Goal: Task Accomplishment & Management: Manage account settings

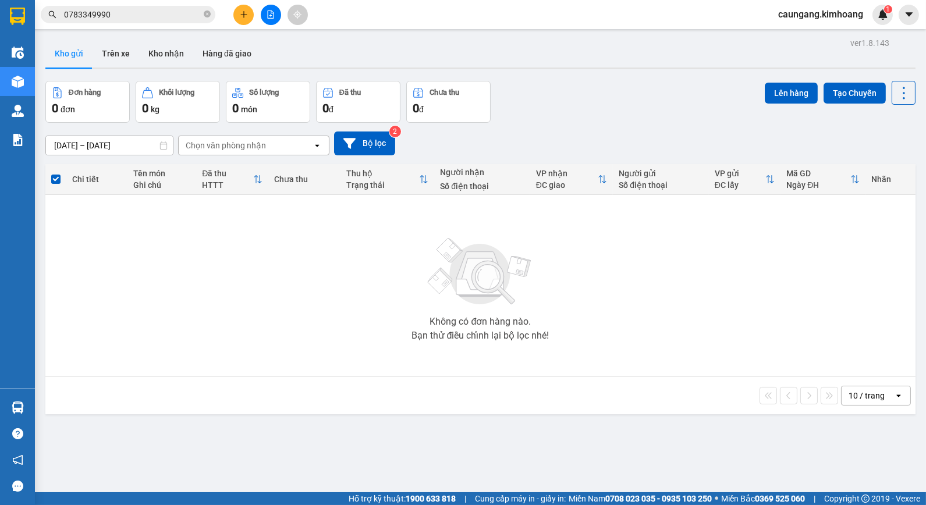
click at [259, 268] on div "Không có đơn hàng nào. Bạn thử điều chỉnh lại bộ lọc nhé!" at bounding box center [480, 285] width 858 height 175
click at [206, 15] on icon "close-circle" at bounding box center [207, 13] width 7 height 7
click at [194, 16] on input "text" at bounding box center [132, 14] width 137 height 13
click at [182, 15] on input "text" at bounding box center [132, 14] width 137 height 13
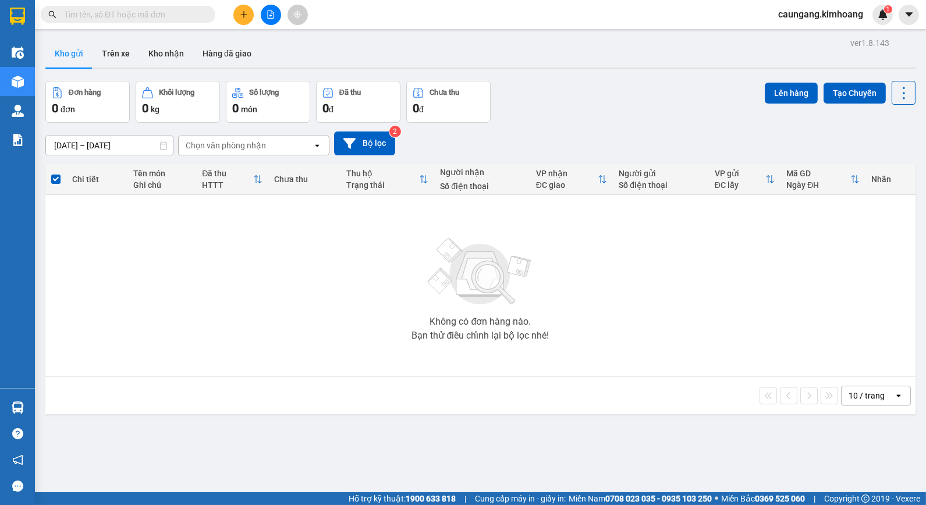
click at [183, 10] on input "text" at bounding box center [132, 14] width 137 height 13
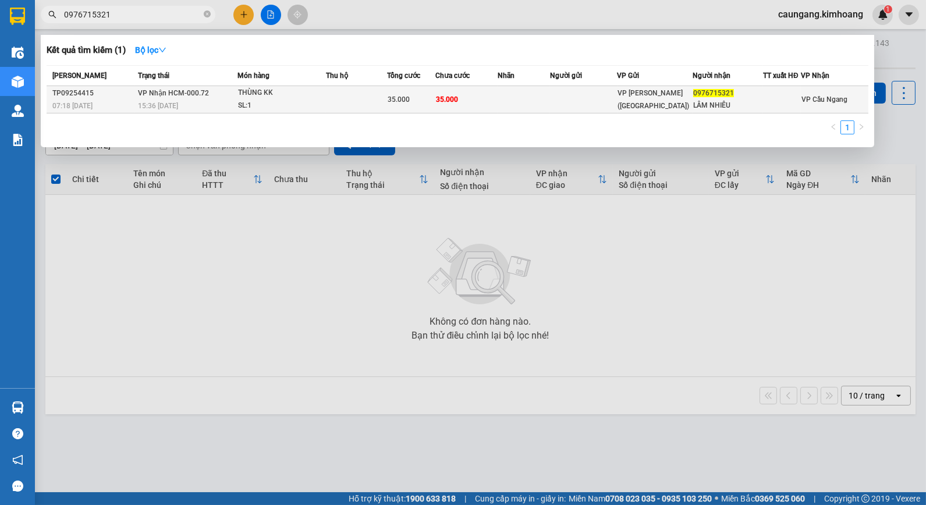
type input "0976715321"
click at [535, 95] on td at bounding box center [524, 99] width 52 height 27
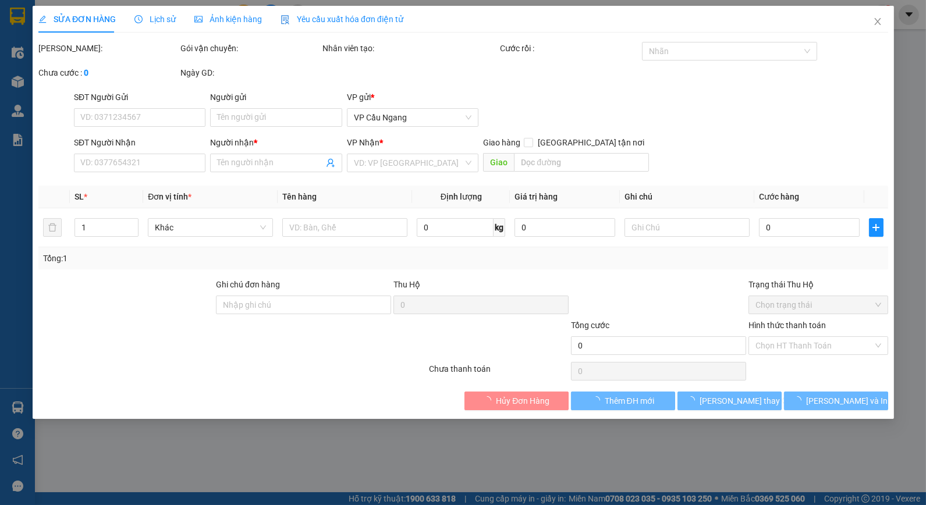
type input "0976715321"
type input "LÂM NHIÊU"
type input "35.000"
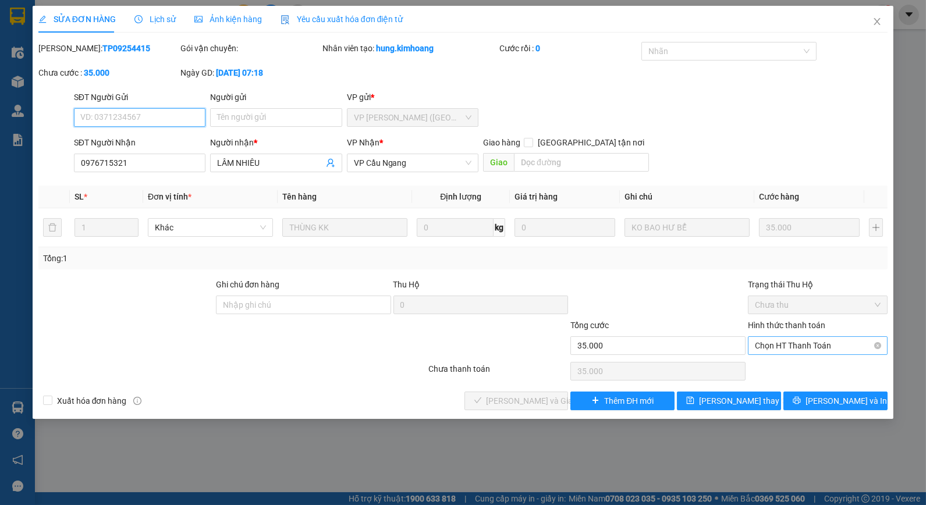
click at [777, 351] on span "Chọn HT Thanh Toán" at bounding box center [818, 345] width 126 height 17
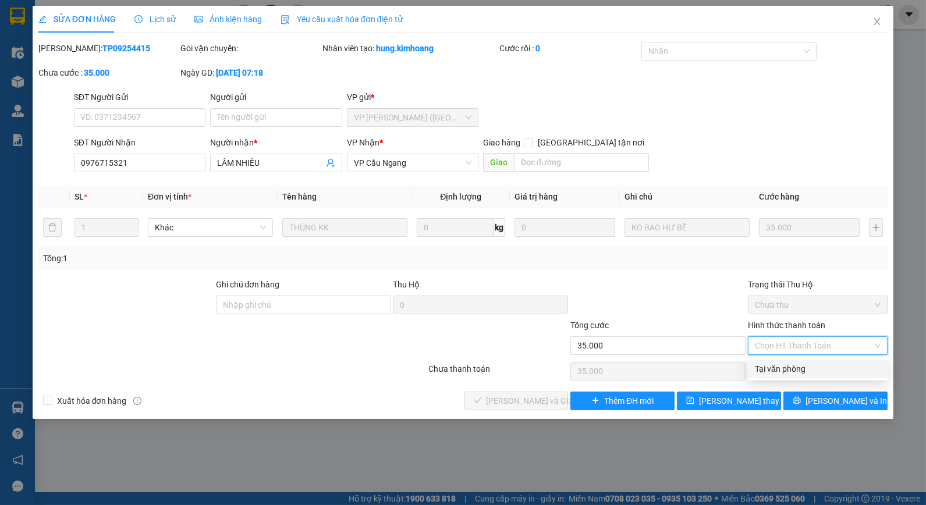
click at [776, 375] on div "Tại văn phòng" at bounding box center [818, 369] width 126 height 13
type input "0"
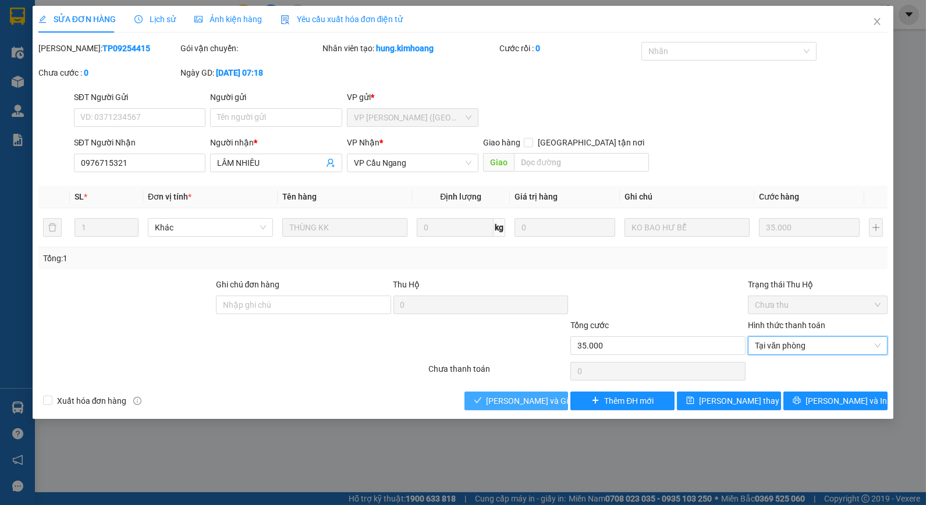
click at [519, 410] on button "[PERSON_NAME] và Giao hàng" at bounding box center [516, 401] width 104 height 19
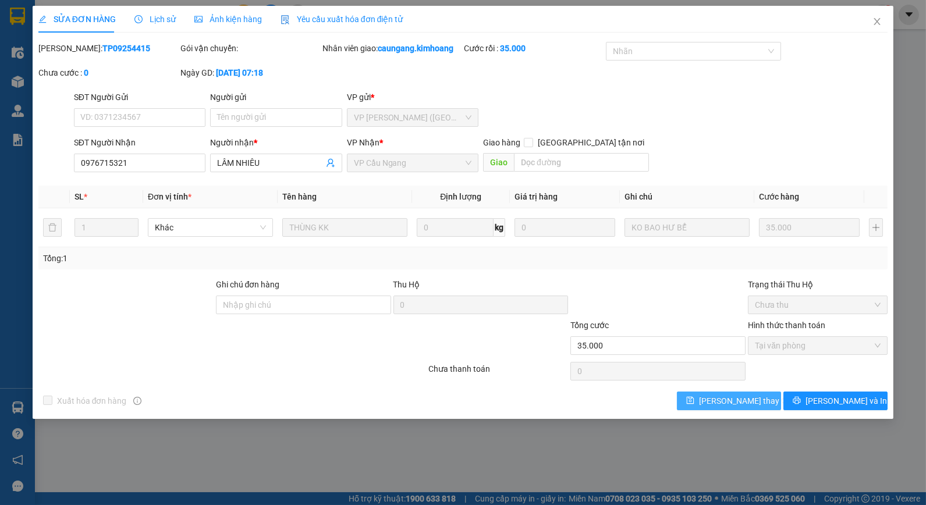
click at [754, 399] on span "[PERSON_NAME] thay đổi" at bounding box center [745, 401] width 93 height 13
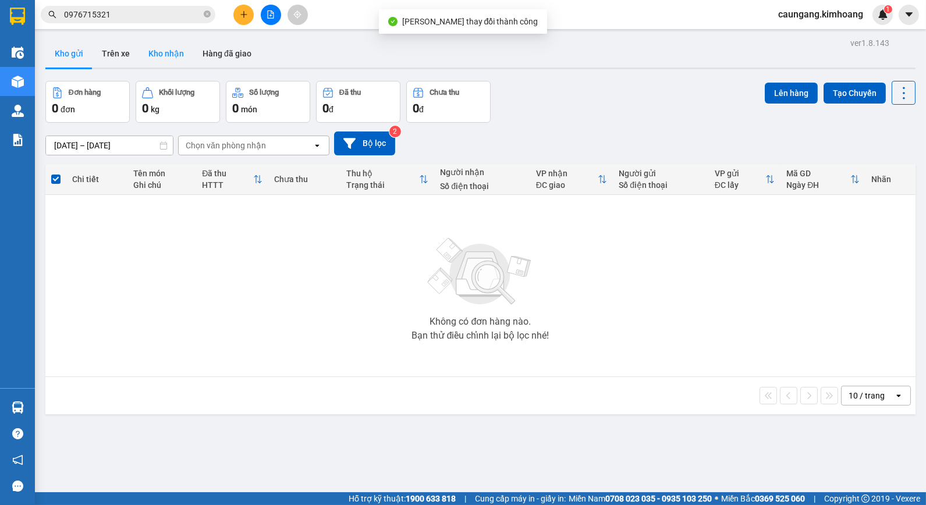
click at [169, 52] on button "Kho nhận" at bounding box center [166, 54] width 54 height 28
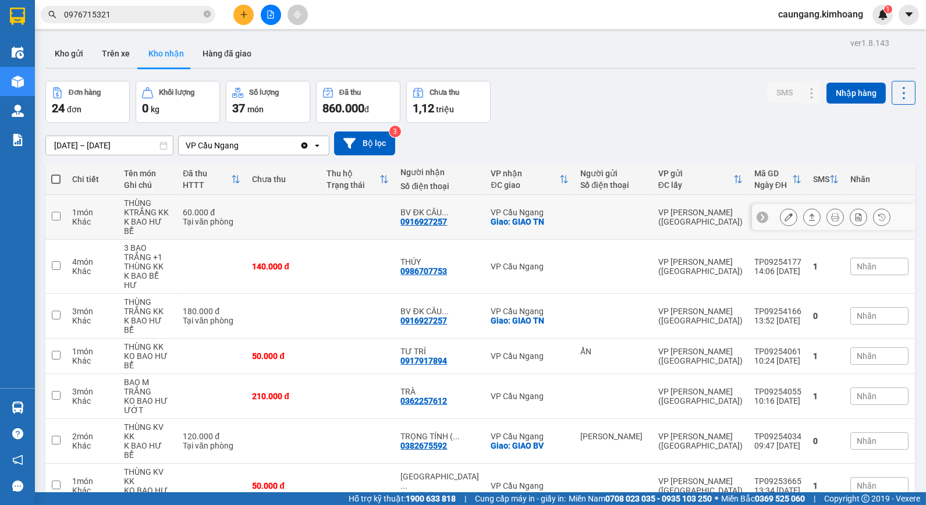
scroll to position [78, 0]
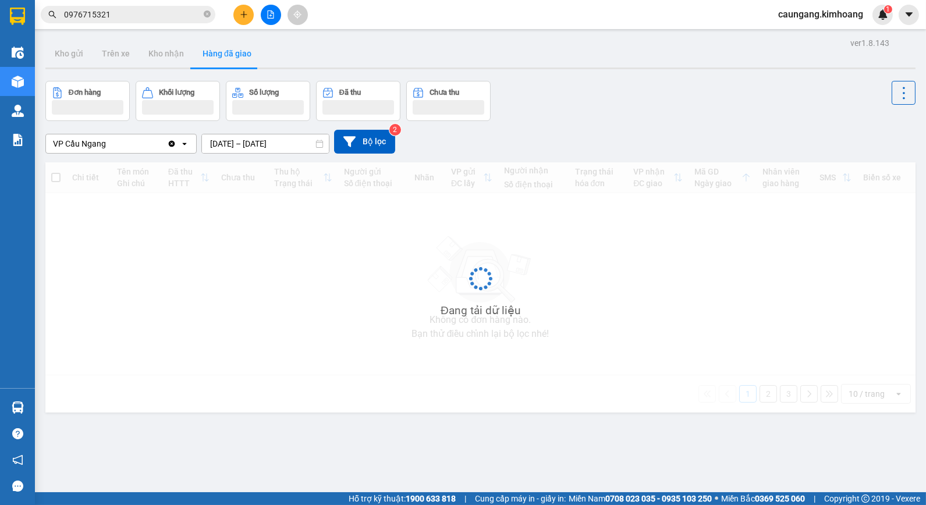
click at [193, 40] on button "Hàng đã giao" at bounding box center [227, 54] width 68 height 28
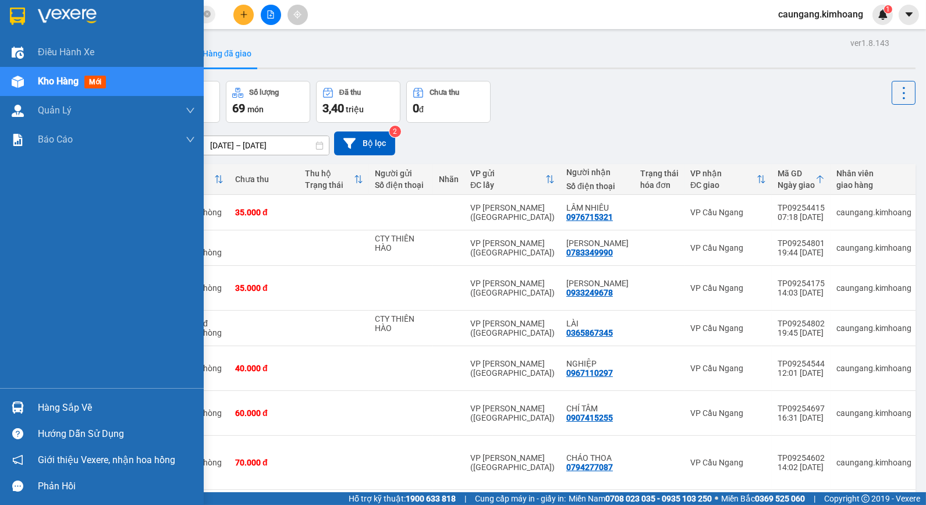
click at [61, 404] on div "Hàng sắp về" at bounding box center [116, 407] width 157 height 17
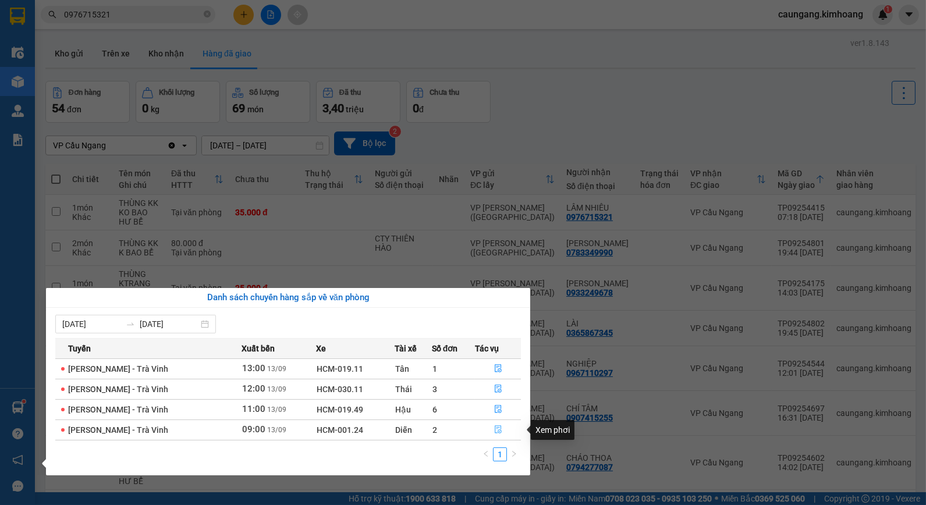
click at [495, 428] on icon "file-done" at bounding box center [498, 429] width 8 height 8
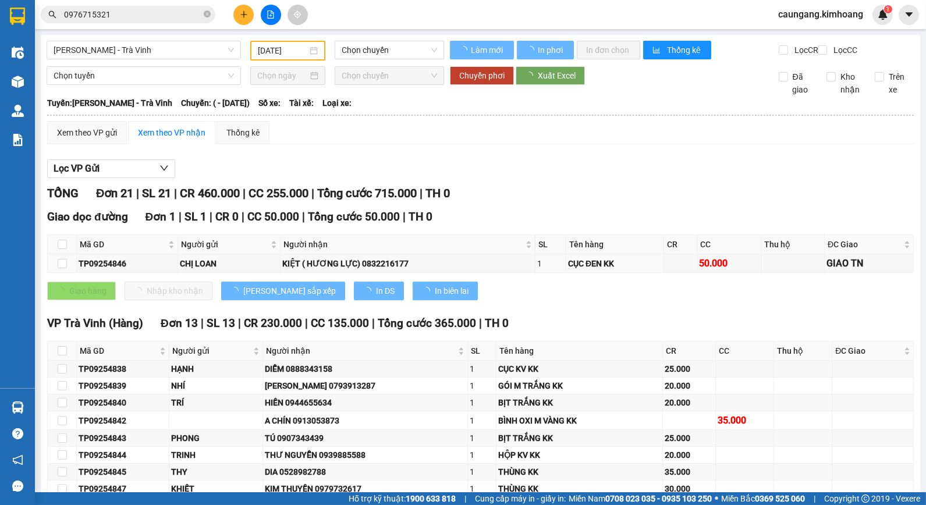
type input "[DATE]"
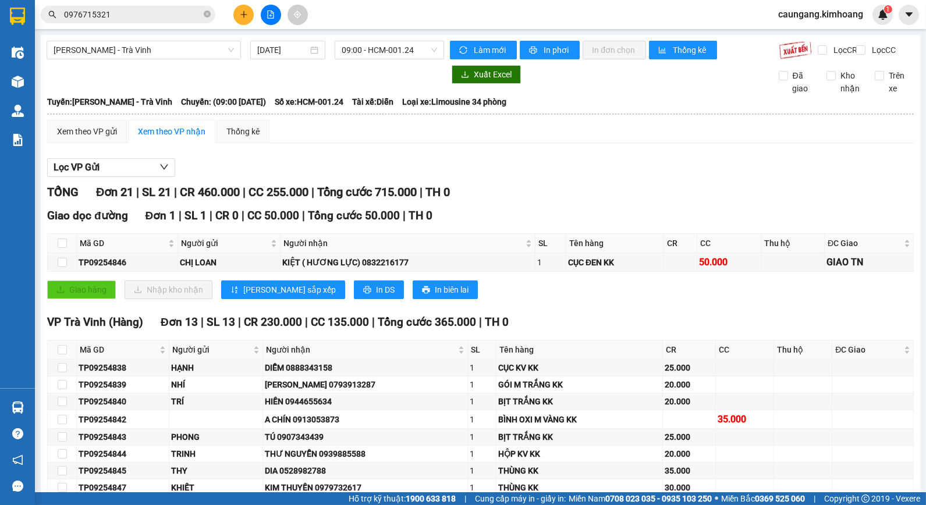
scroll to position [323, 0]
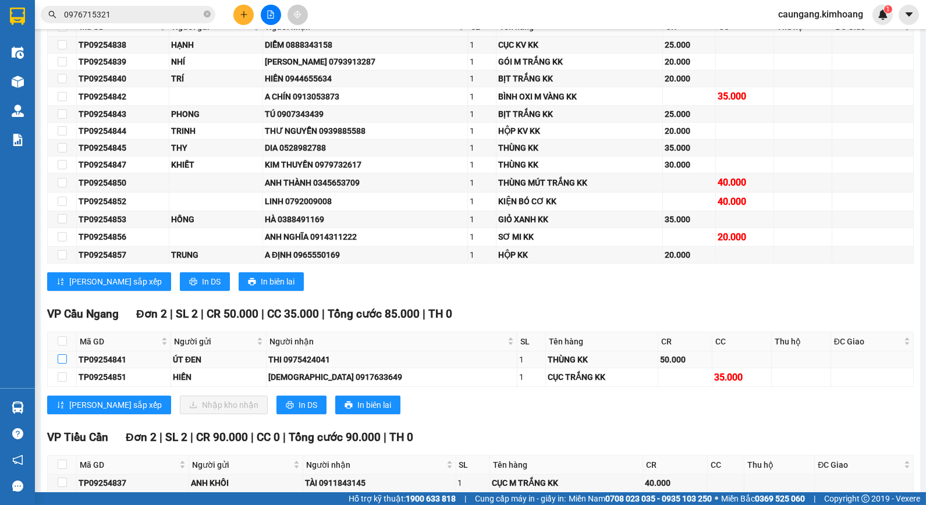
click at [60, 364] on input "checkbox" at bounding box center [62, 358] width 9 height 9
checkbox input "true"
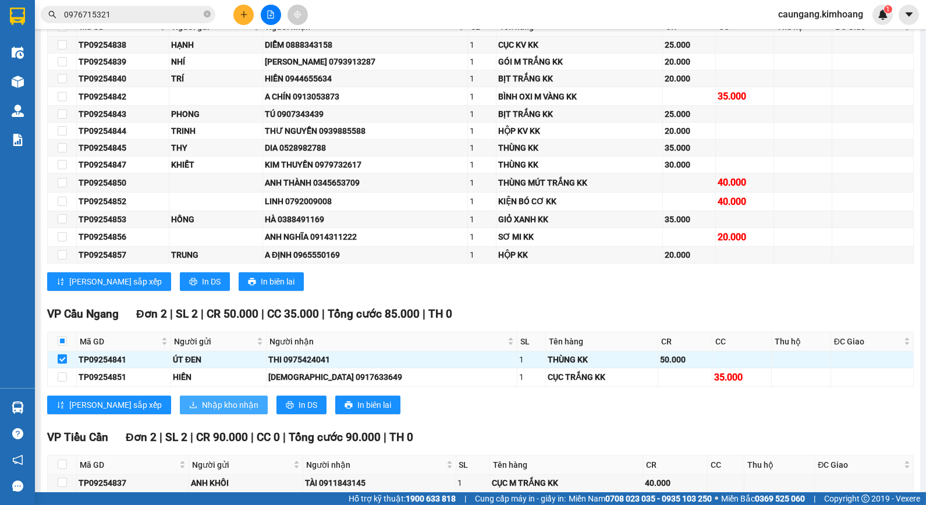
click at [202, 411] on span "Nhập kho nhận" at bounding box center [230, 405] width 56 height 13
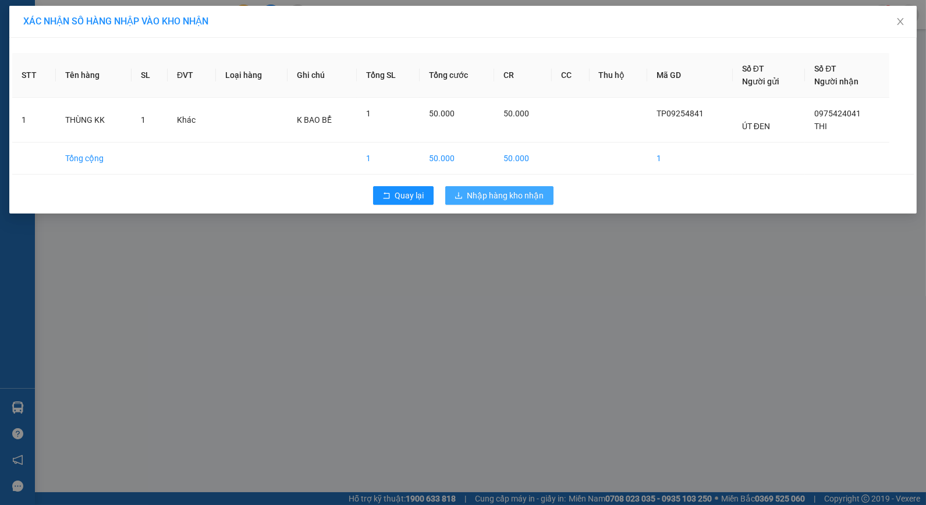
click at [514, 198] on span "Nhập hàng kho nhận" at bounding box center [505, 195] width 77 height 13
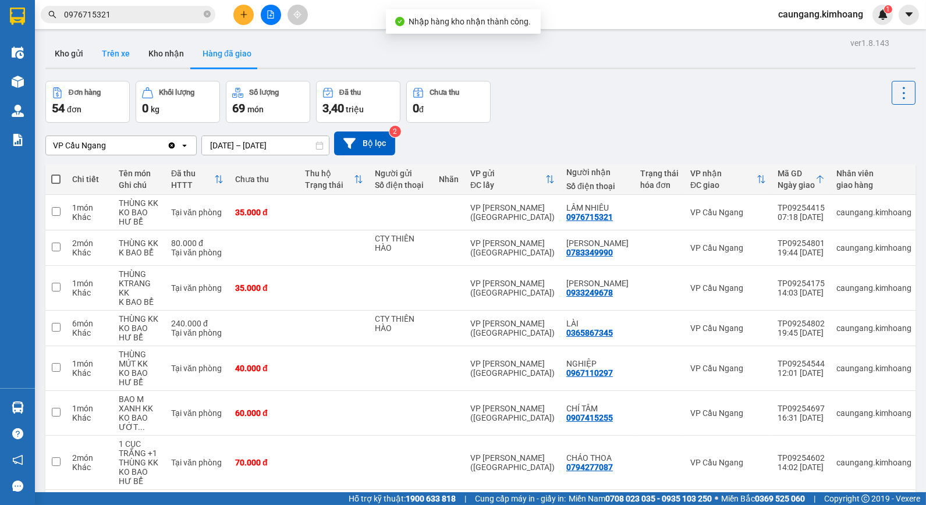
click at [114, 47] on button "Trên xe" at bounding box center [116, 54] width 47 height 28
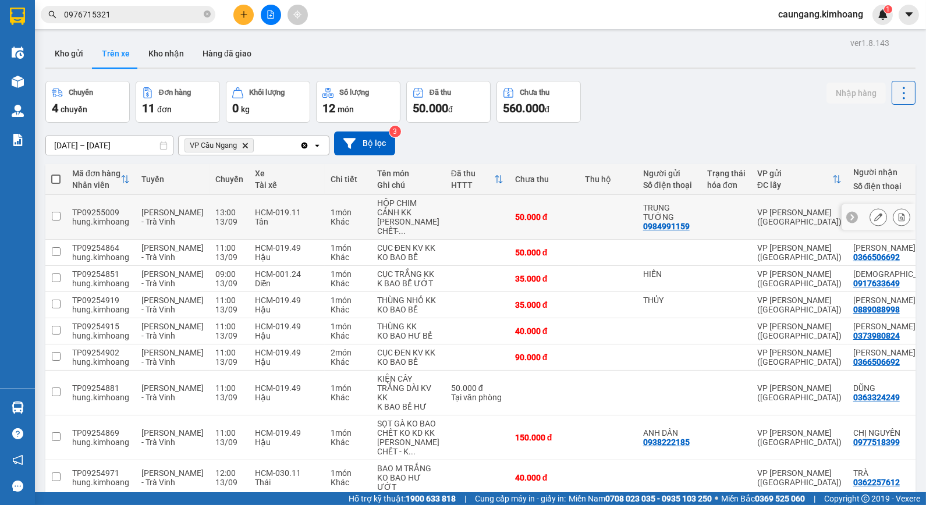
scroll to position [176, 0]
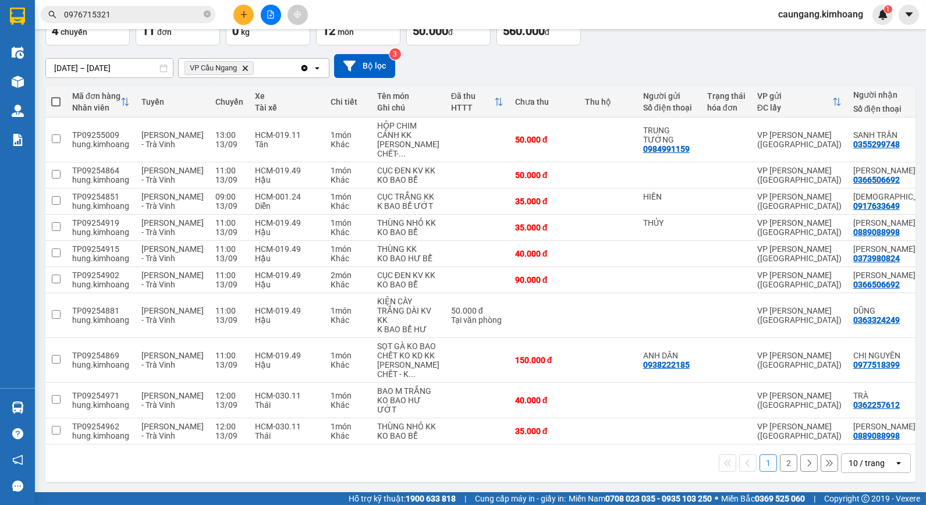
click at [780, 463] on button "2" at bounding box center [788, 462] width 17 height 17
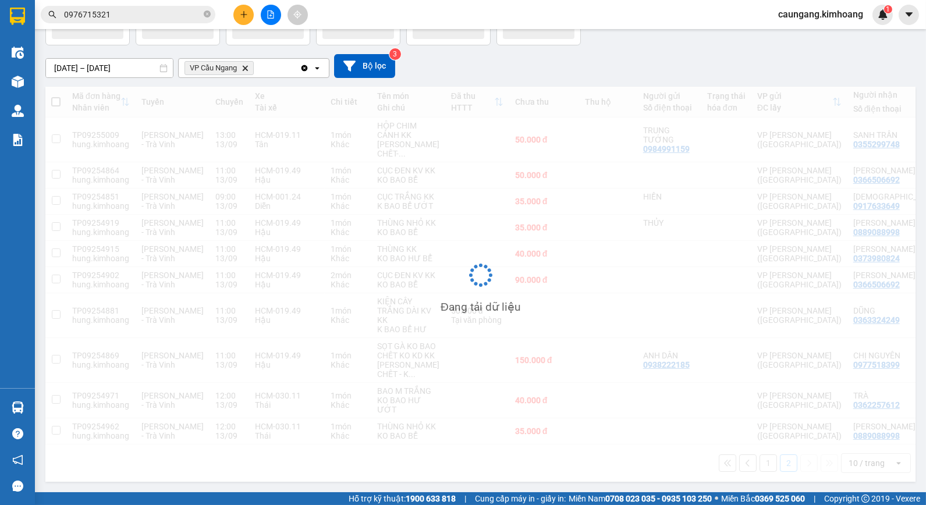
scroll to position [54, 0]
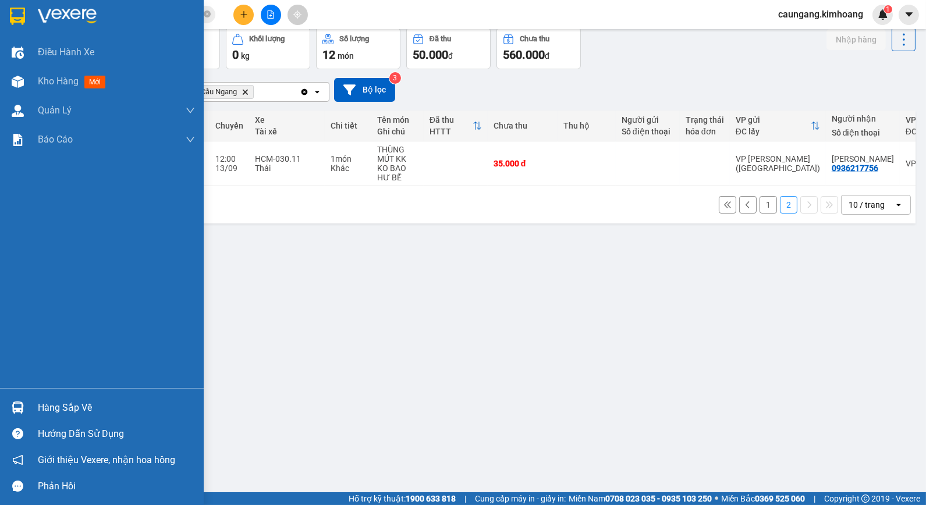
click at [33, 397] on div "Hàng sắp về" at bounding box center [102, 408] width 204 height 26
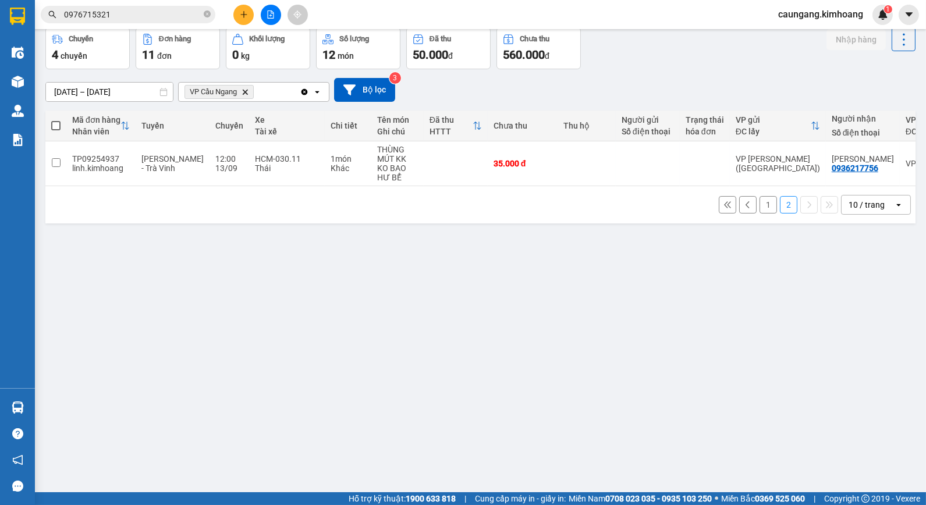
click at [555, 244] on section "Kết quả tìm kiếm ( 1 ) Bộ lọc Mã ĐH Trạng thái Món hàng Thu hộ Tổng cước Chưa c…" at bounding box center [463, 252] width 926 height 505
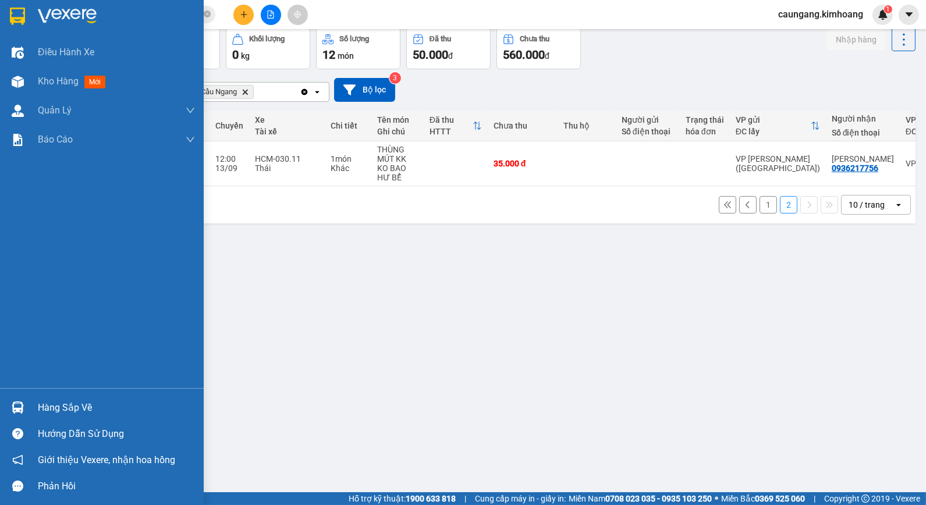
click at [20, 398] on div at bounding box center [18, 407] width 20 height 20
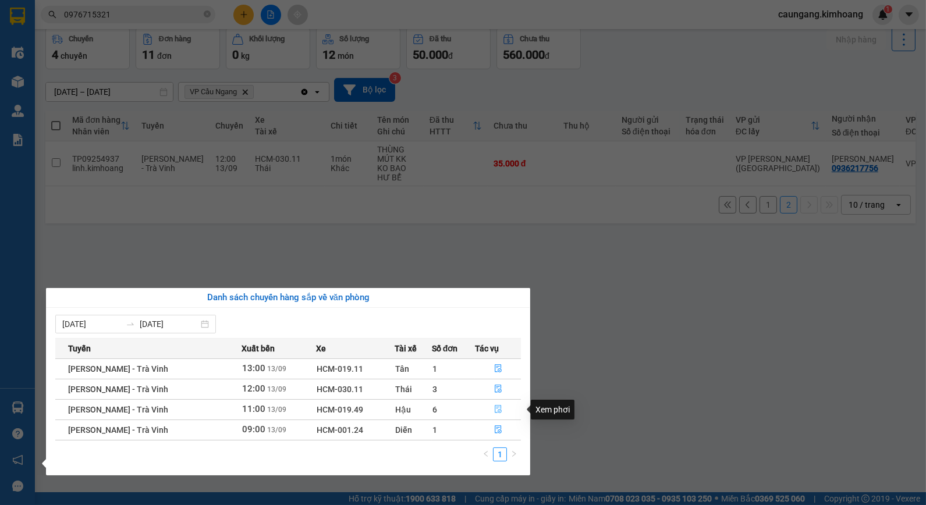
click at [494, 410] on icon "file-done" at bounding box center [498, 409] width 8 height 8
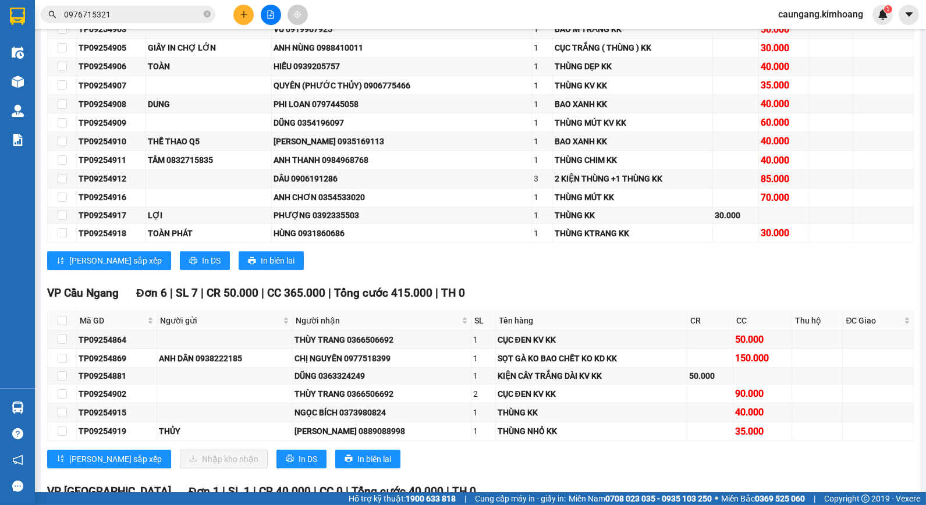
scroll to position [840, 0]
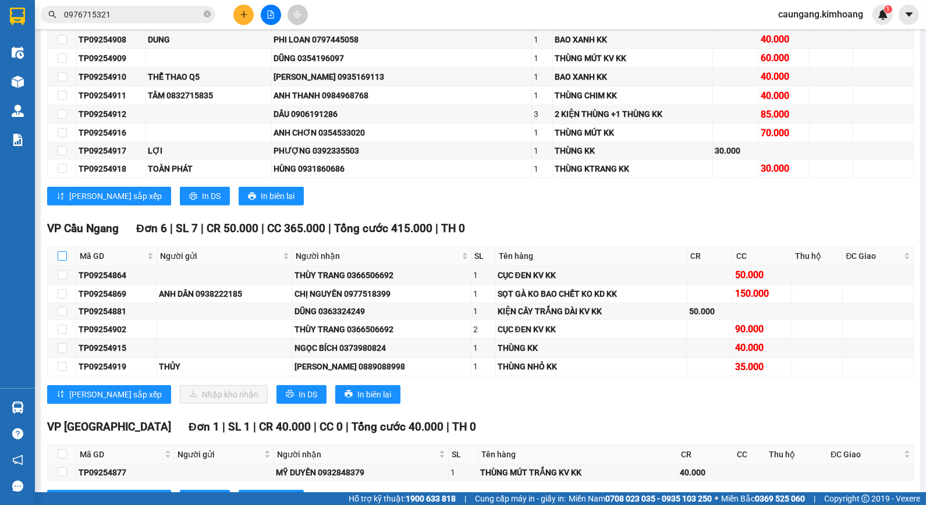
click at [62, 261] on input "checkbox" at bounding box center [62, 255] width 9 height 9
checkbox input "true"
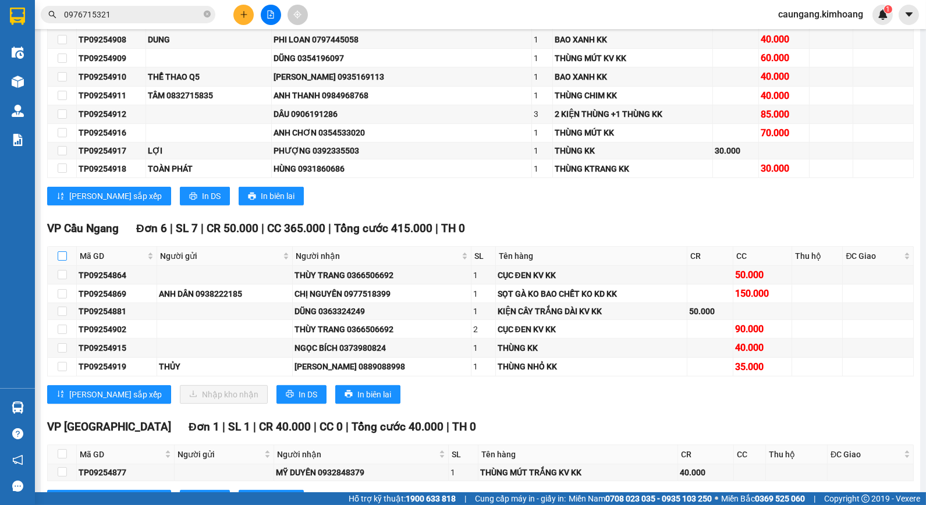
checkbox input "true"
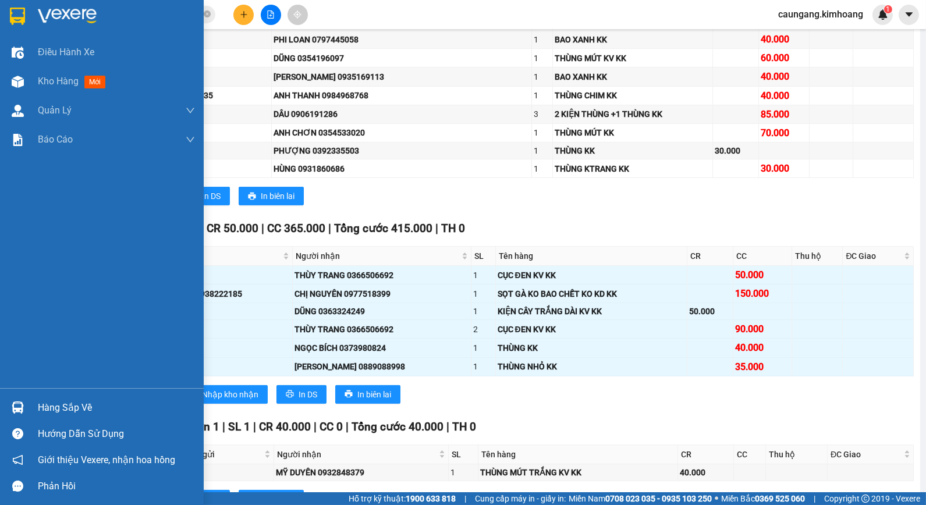
click at [61, 404] on div "Hàng sắp về" at bounding box center [116, 407] width 157 height 17
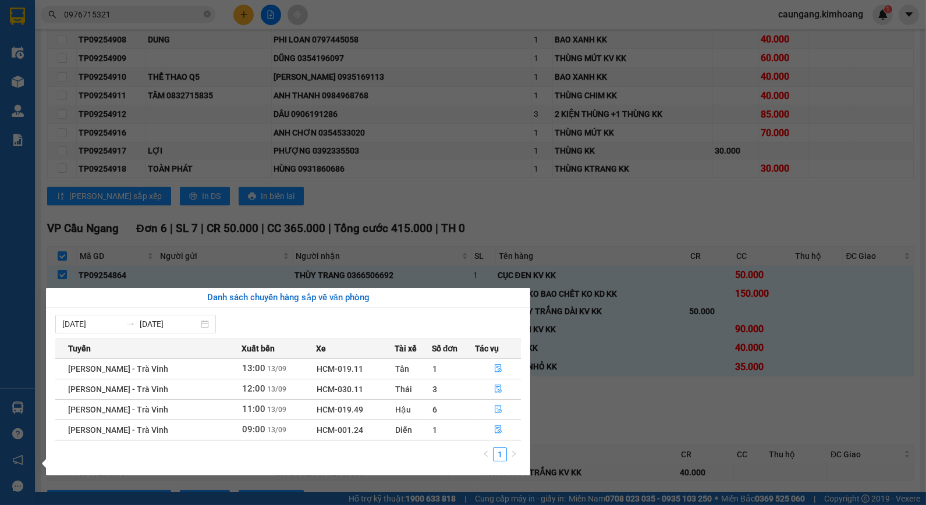
click at [592, 408] on section "Kết quả tìm kiếm ( 1 ) Bộ lọc Mã ĐH Trạng thái Món hàng Thu hộ Tổng cước Chưa c…" at bounding box center [463, 252] width 926 height 505
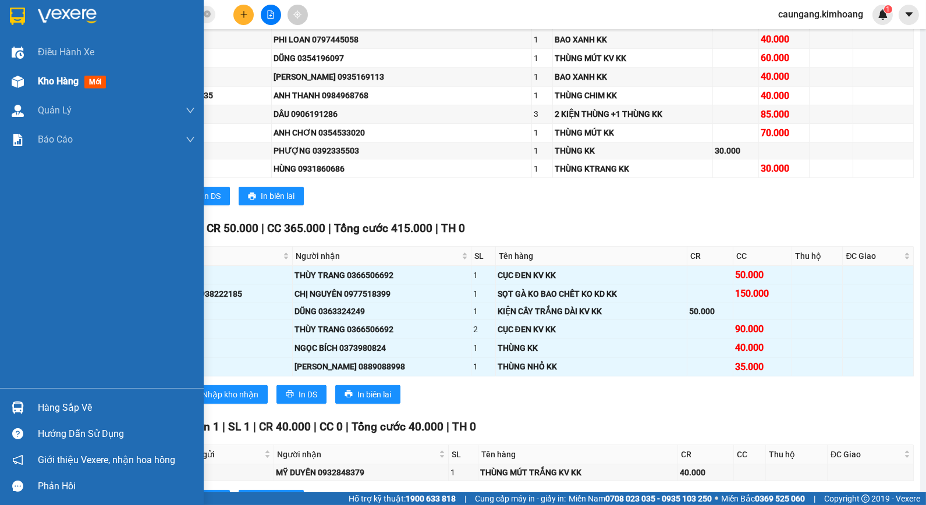
click at [42, 73] on div "Kho hàng mới" at bounding box center [116, 81] width 157 height 29
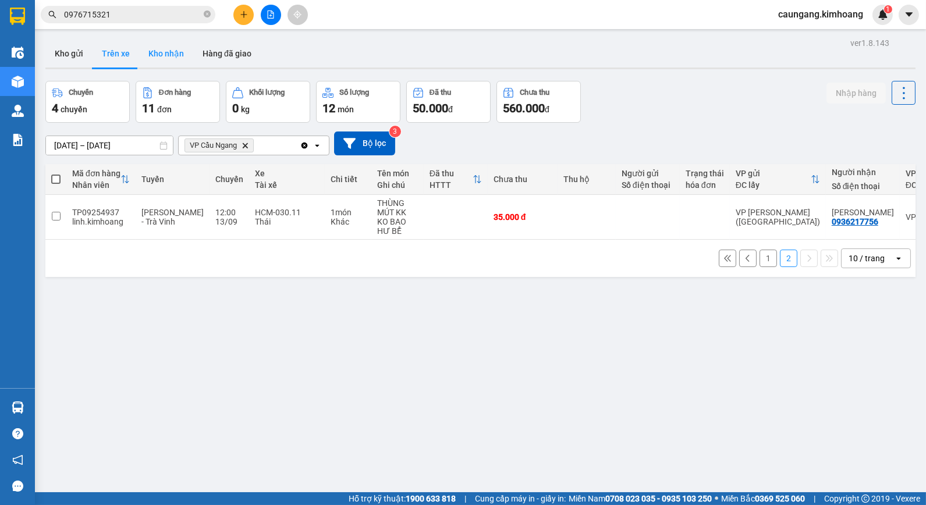
click at [156, 56] on button "Kho nhận" at bounding box center [166, 54] width 54 height 28
type input "[DATE] – [DATE]"
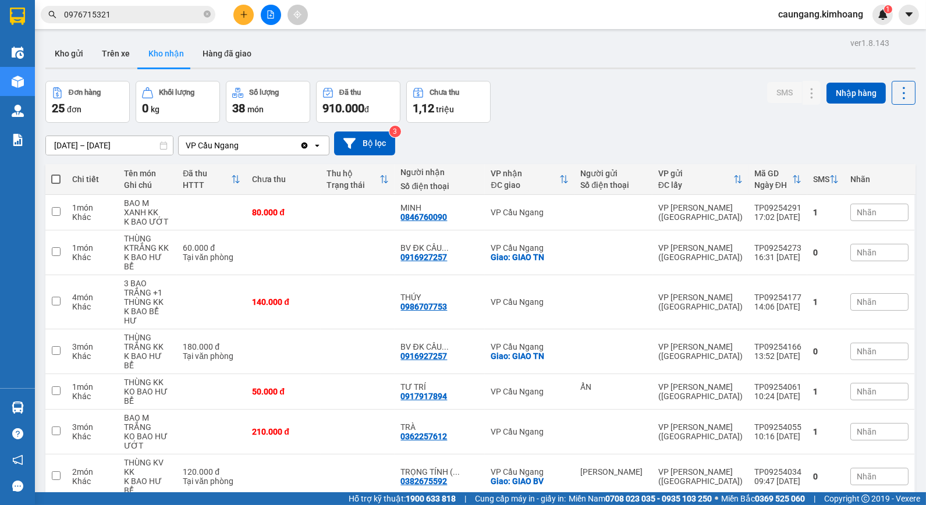
scroll to position [87, 0]
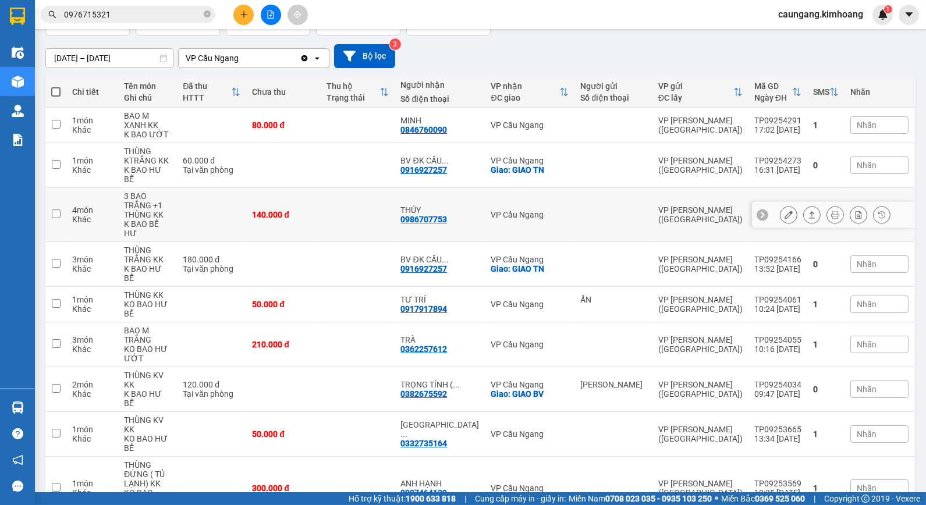
click at [361, 204] on td at bounding box center [358, 215] width 74 height 54
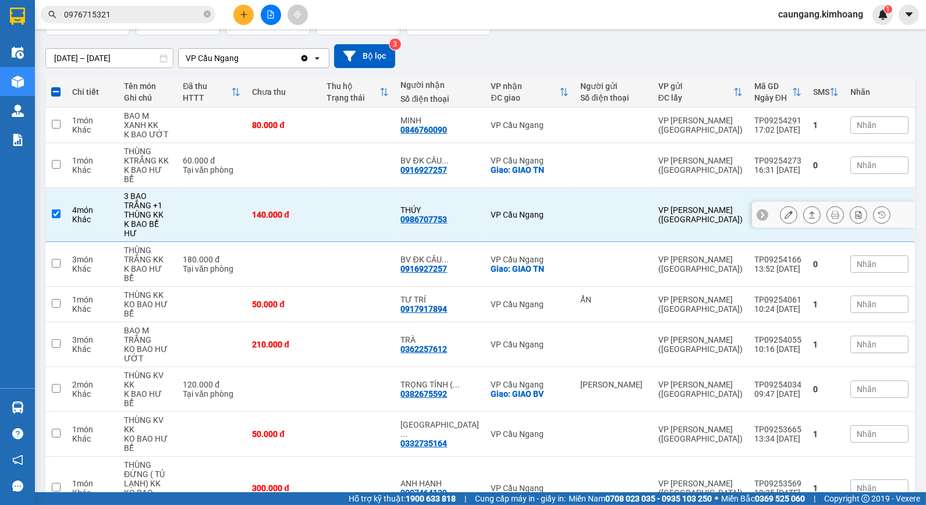
click at [382, 193] on td at bounding box center [358, 215] width 74 height 54
checkbox input "false"
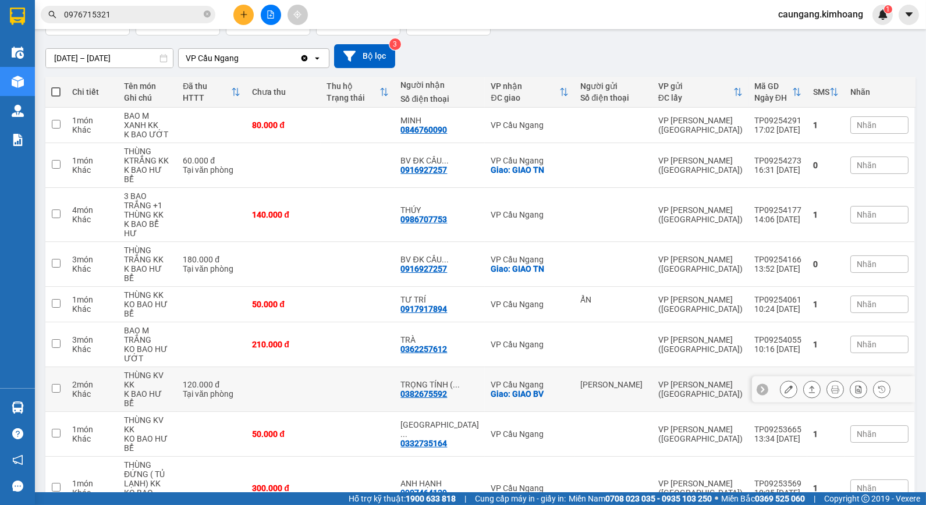
click at [380, 367] on td at bounding box center [358, 389] width 74 height 45
checkbox input "true"
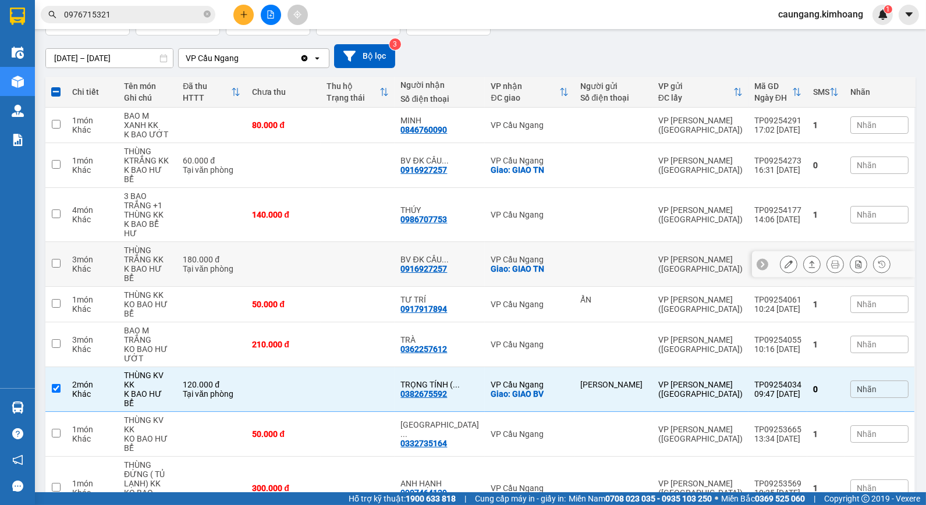
click at [321, 242] on td at bounding box center [283, 264] width 74 height 45
checkbox input "true"
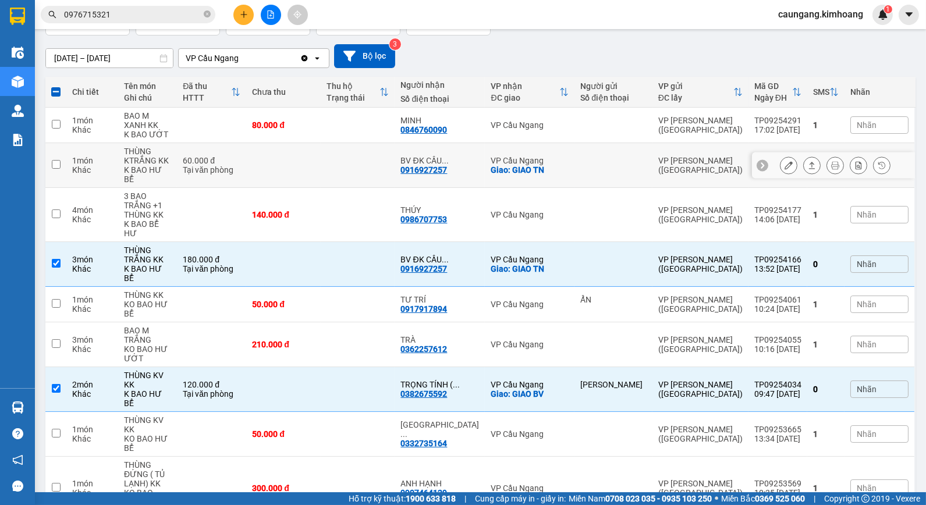
click at [352, 158] on td at bounding box center [358, 165] width 74 height 45
checkbox input "true"
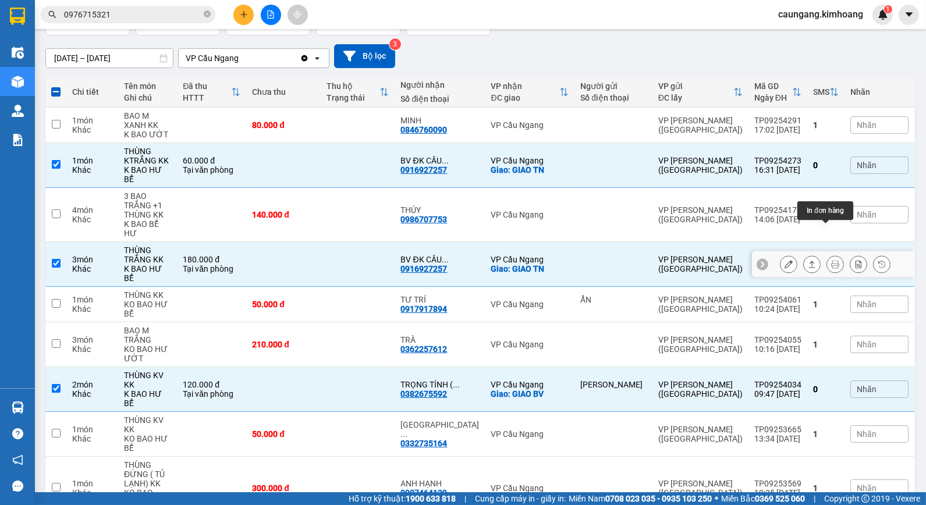
click at [831, 260] on icon at bounding box center [835, 264] width 8 height 8
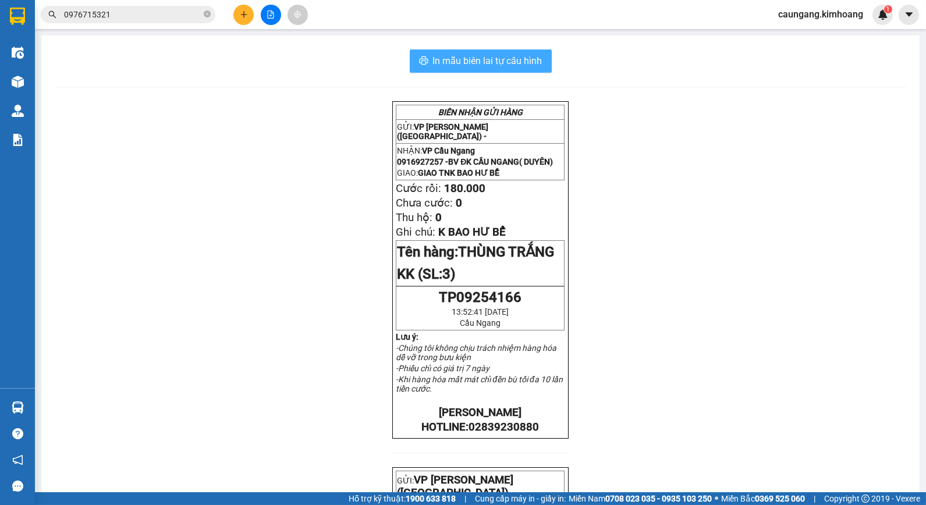
click at [484, 64] on span "In mẫu biên lai tự cấu hình" at bounding box center [487, 61] width 109 height 15
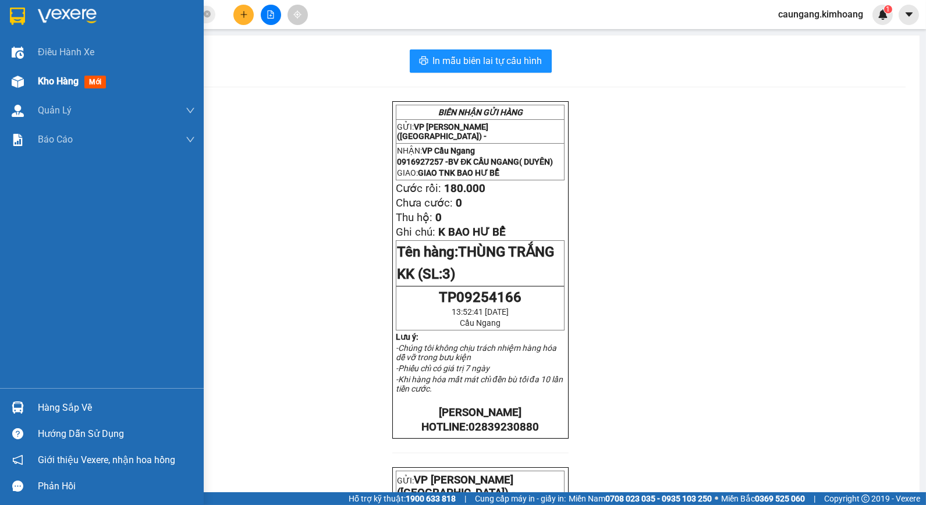
click at [42, 83] on span "Kho hàng" at bounding box center [58, 81] width 41 height 11
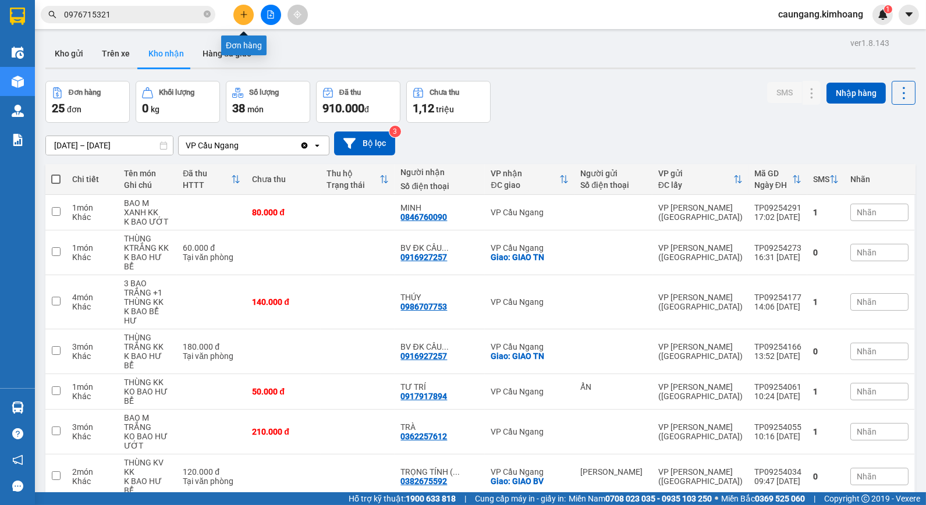
click at [241, 12] on icon "plus" at bounding box center [244, 14] width 8 height 8
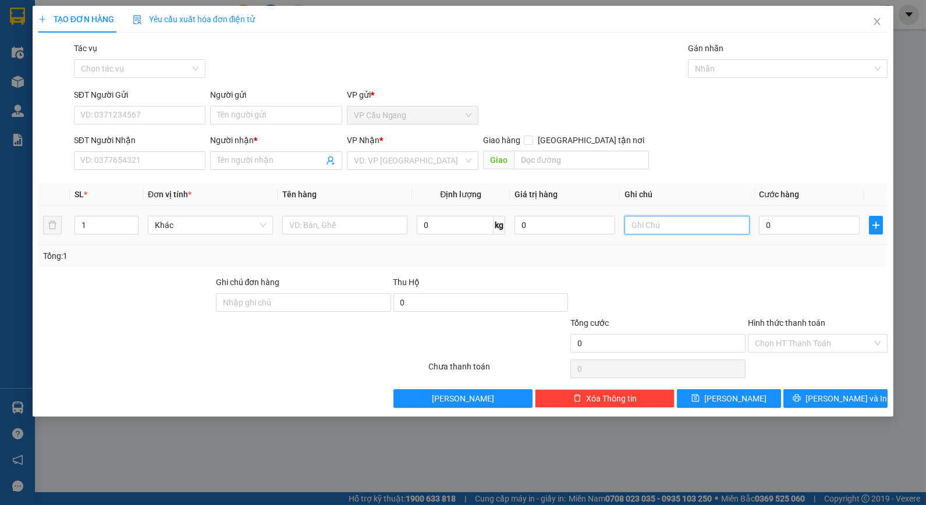
click at [677, 231] on input "text" at bounding box center [686, 225] width 125 height 19
type input "KO BAO HƯ BỂ"
click at [692, 248] on div "Tổng: 1" at bounding box center [463, 256] width 850 height 22
click at [803, 227] on input "0" at bounding box center [809, 225] width 101 height 19
type input "7"
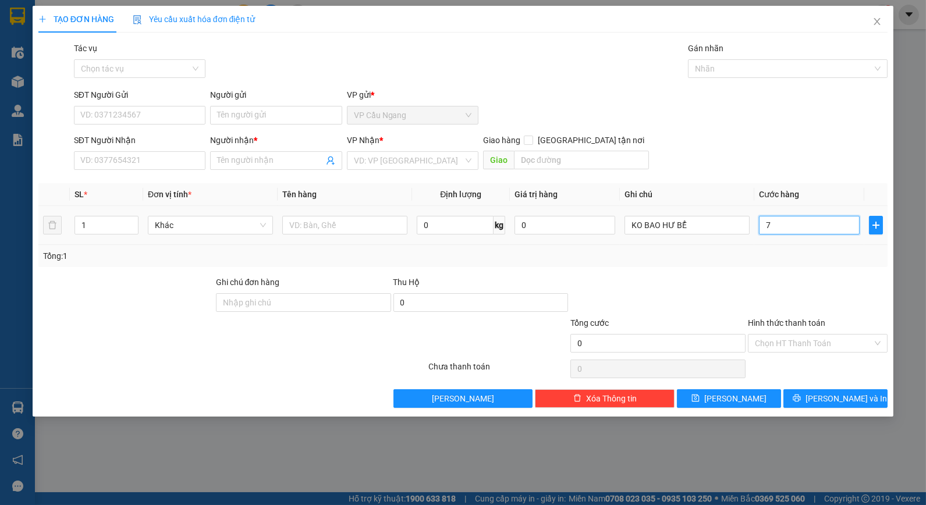
type input "7"
type input "70"
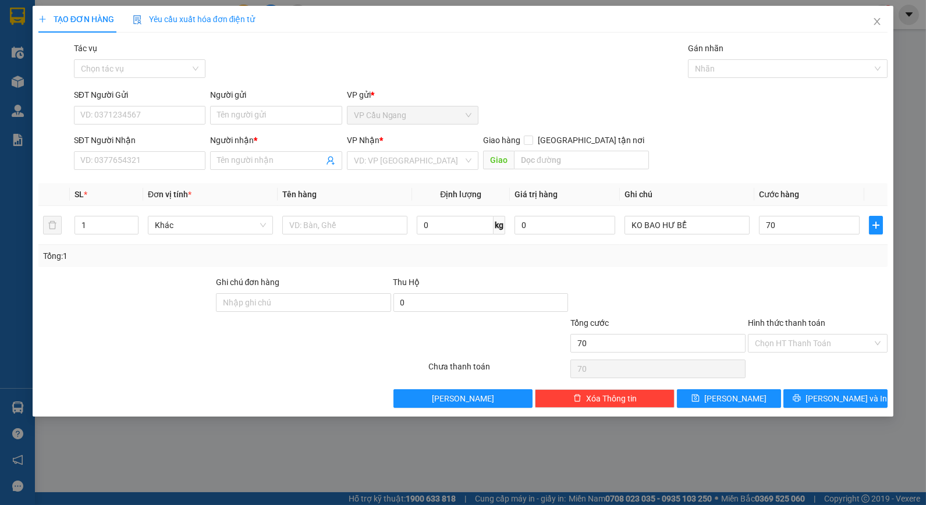
click at [750, 272] on div "Transit Pickup Surcharge Ids Transit Deliver Surcharge Ids Transit Deliver Surc…" at bounding box center [463, 225] width 850 height 366
type input "70.000"
click at [532, 138] on input "[GEOGRAPHIC_DATA] tận nơi" at bounding box center [528, 140] width 8 height 8
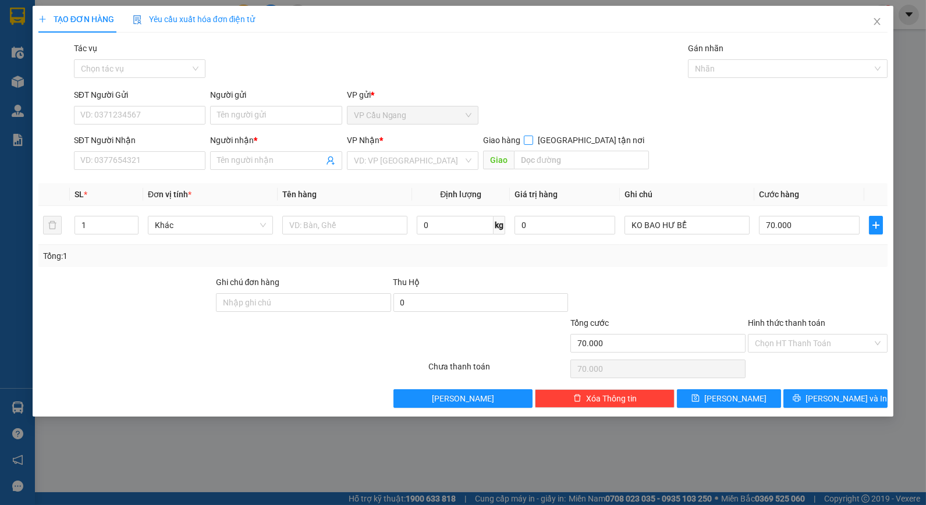
checkbox input "true"
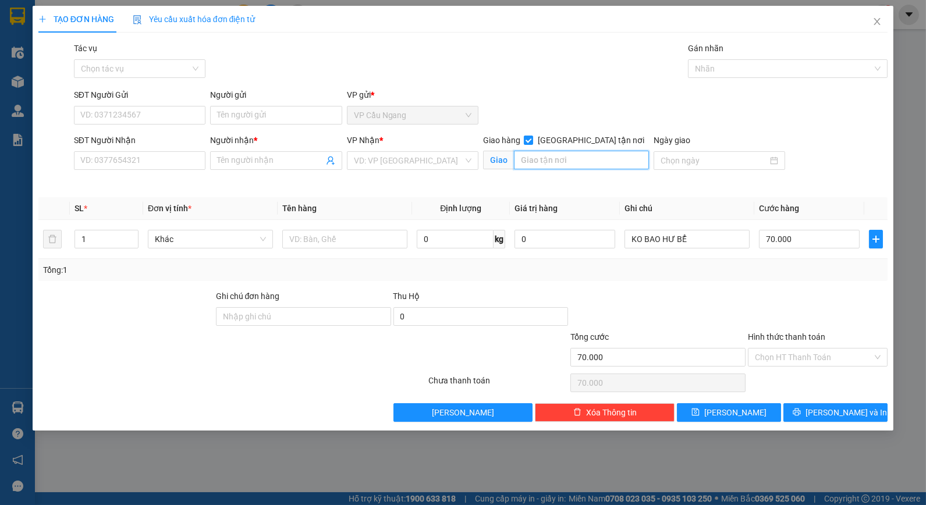
click at [574, 153] on input "text" at bounding box center [581, 160] width 135 height 19
type input "172/1C1 [GEOGRAPHIC_DATA] F 14 Q. 6"
click at [696, 305] on div at bounding box center [657, 310] width 177 height 41
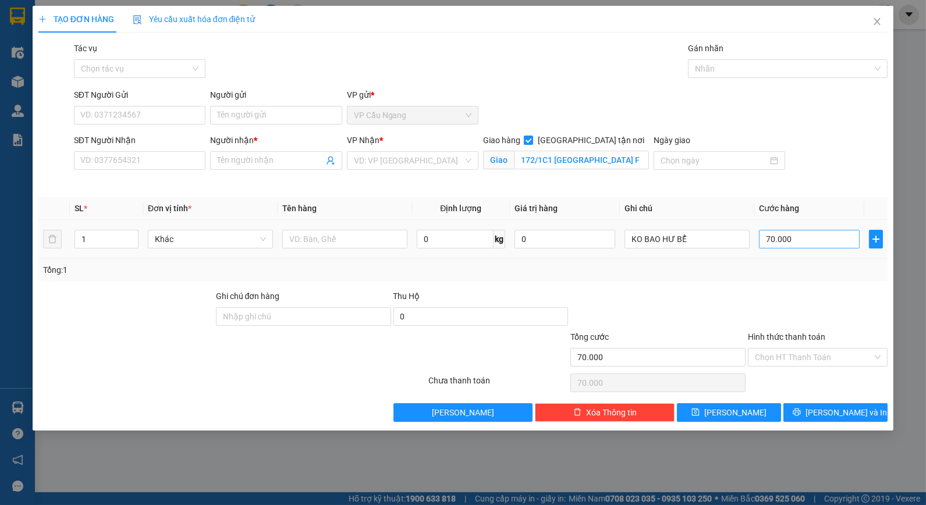
drag, startPoint x: 783, startPoint y: 293, endPoint x: 791, endPoint y: 246, distance: 48.4
click at [783, 291] on div at bounding box center [818, 310] width 142 height 41
click at [802, 239] on input "70.000" at bounding box center [809, 239] width 101 height 19
type input "0"
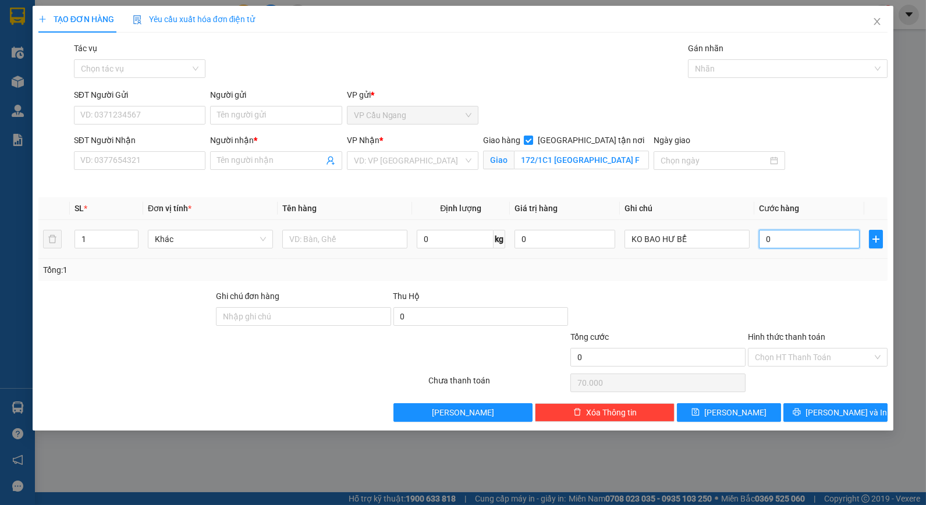
type input "0"
type input "07"
type input "7"
type input "070"
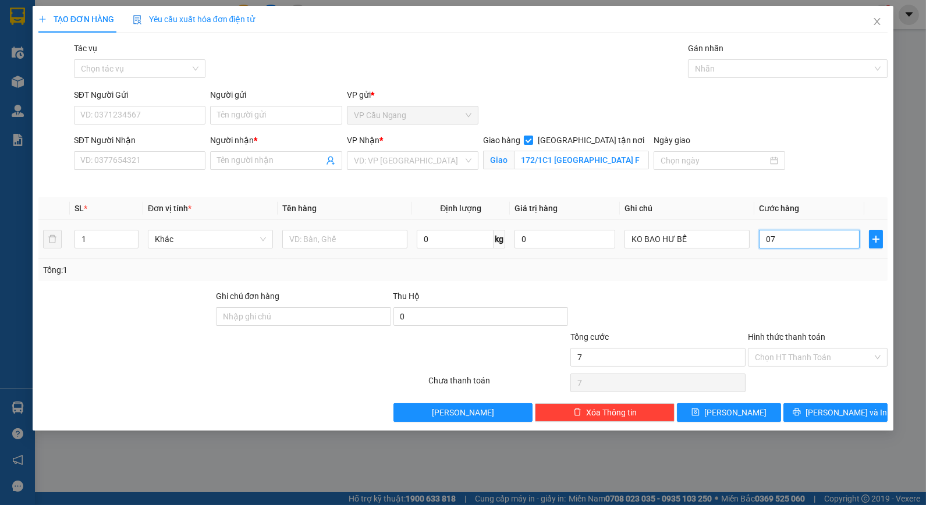
type input "70"
type input "070+"
type input "0"
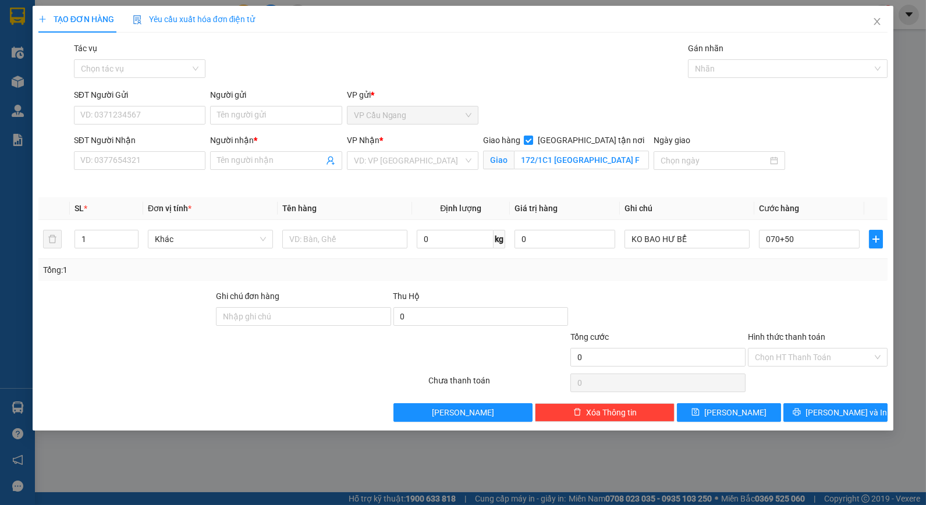
type input "120.000"
click at [705, 267] on div "Tổng: 1" at bounding box center [463, 270] width 840 height 13
click at [339, 223] on td at bounding box center [345, 239] width 134 height 39
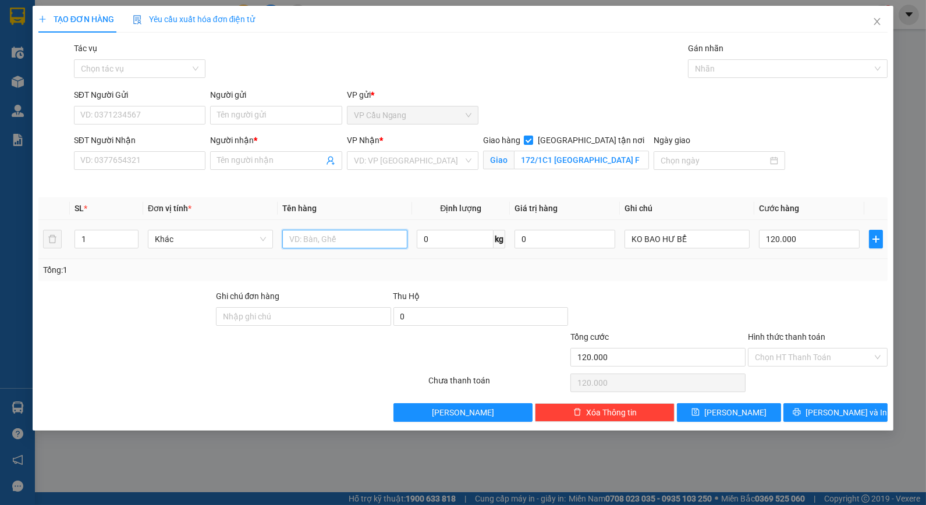
click at [335, 241] on input "text" at bounding box center [344, 239] width 125 height 19
type input "2 THÙNG M ĐỎ K TRẮNG KK"
click at [402, 155] on input "search" at bounding box center [408, 160] width 109 height 17
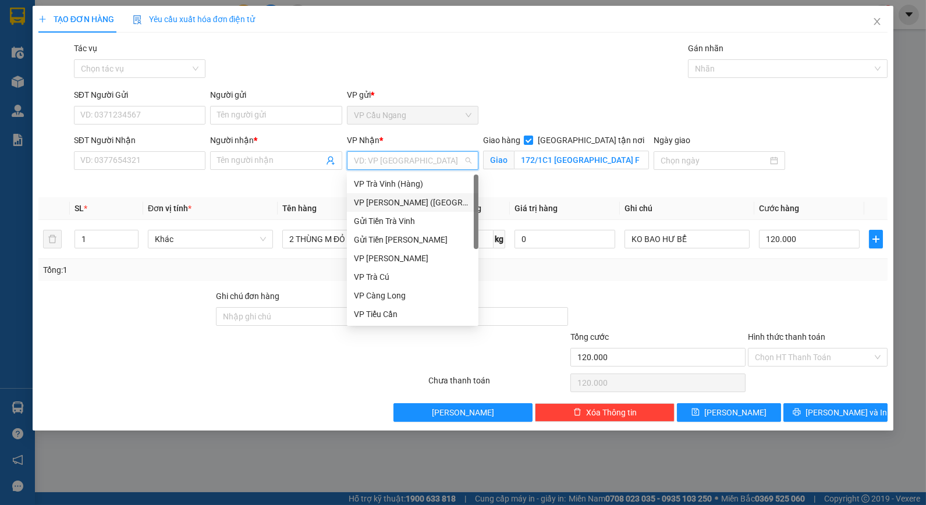
click at [388, 204] on div "VP [PERSON_NAME] ([GEOGRAPHIC_DATA])" at bounding box center [413, 202] width 118 height 13
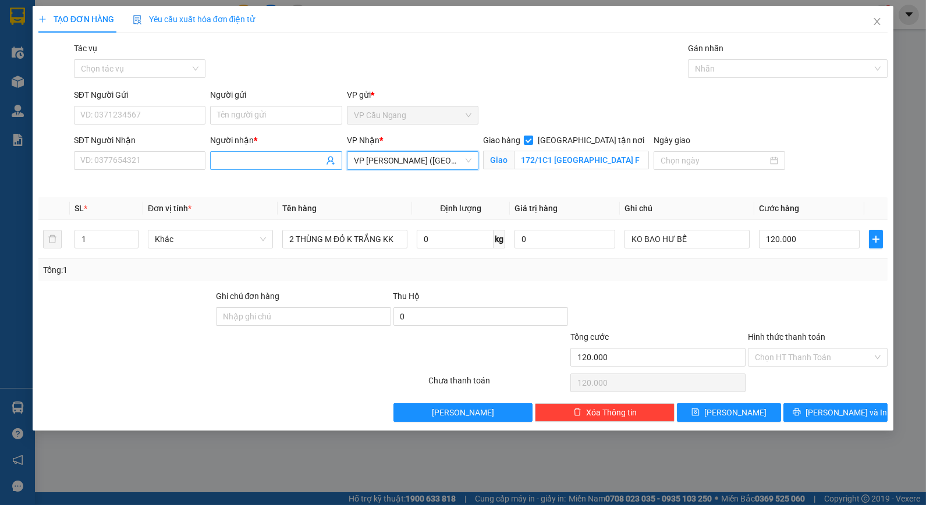
click at [262, 161] on input "Người nhận *" at bounding box center [270, 160] width 106 height 13
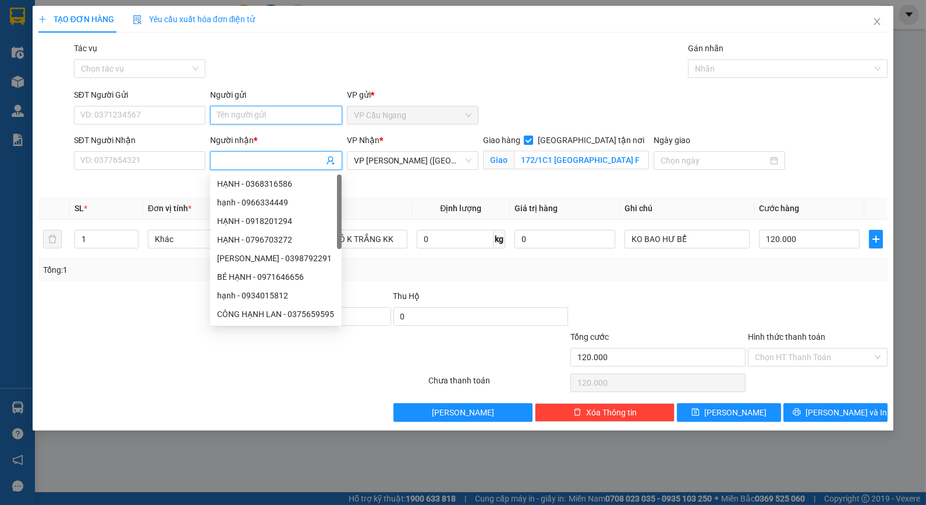
drag, startPoint x: 269, startPoint y: 113, endPoint x: 265, endPoint y: 121, distance: 8.6
click at [270, 113] on input "Người gửi" at bounding box center [276, 115] width 132 height 19
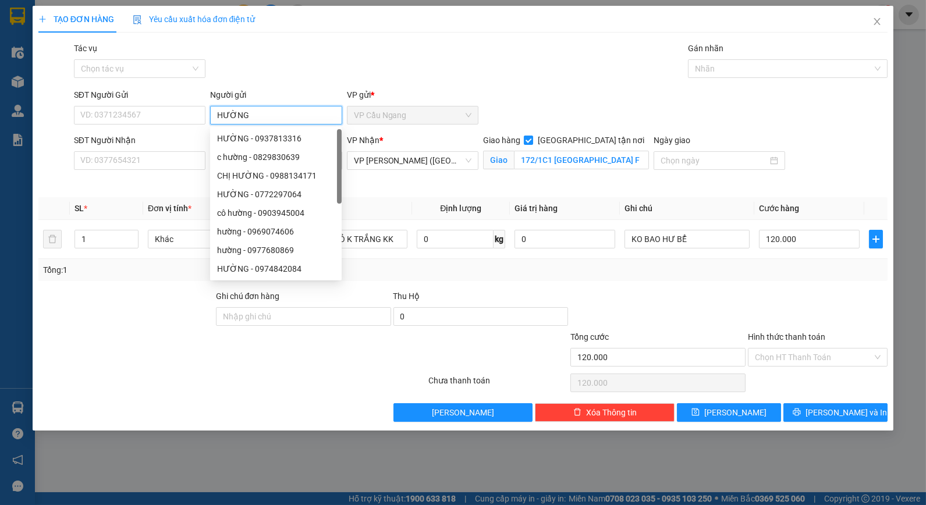
type input "HƯỜNG"
click at [289, 66] on div "Tác vụ Chọn tác vụ Gán nhãn Nhãn" at bounding box center [481, 62] width 819 height 41
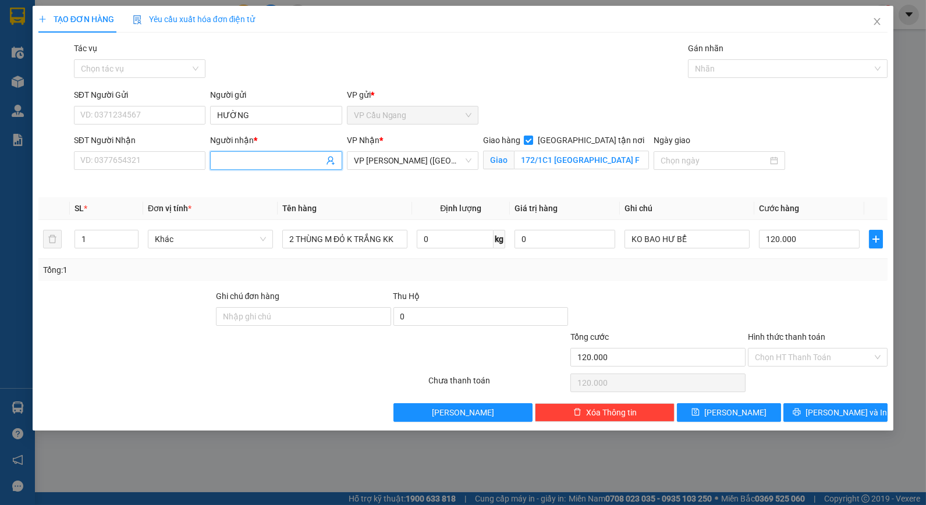
click at [237, 164] on input "Người nhận *" at bounding box center [270, 160] width 106 height 13
type input "CTY TNHH VẬT TƯ THÀNH ĐẠT"
click at [293, 54] on div "Tác vụ Chọn tác vụ Gán nhãn Nhãn" at bounding box center [481, 62] width 819 height 41
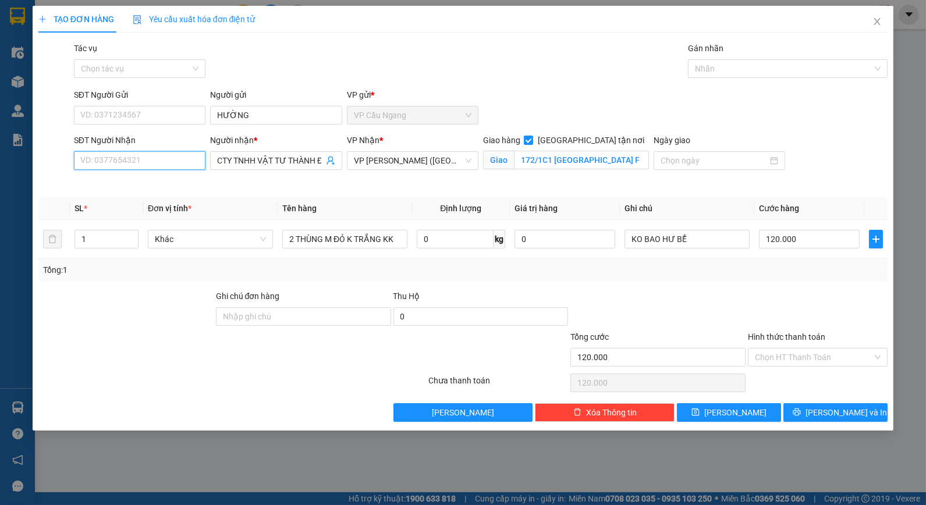
click at [164, 159] on input "SĐT Người Nhận" at bounding box center [140, 160] width 132 height 19
type input "0933273743"
drag, startPoint x: 130, startPoint y: 301, endPoint x: 141, endPoint y: 241, distance: 60.4
click at [130, 299] on div at bounding box center [125, 310] width 177 height 41
click at [130, 111] on input "SĐT Người Gửi" at bounding box center [140, 115] width 132 height 19
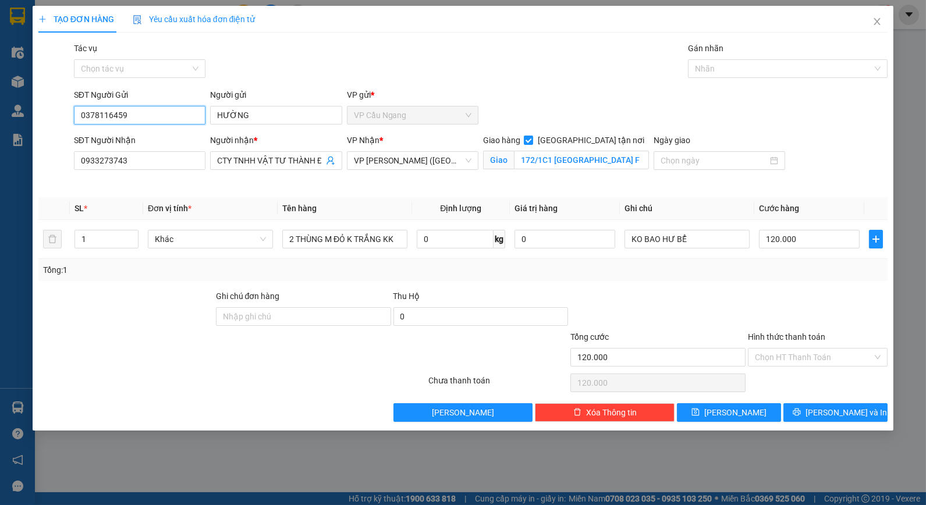
type input "0378116459"
click at [159, 296] on div at bounding box center [125, 310] width 177 height 41
drag, startPoint x: 98, startPoint y: 236, endPoint x: 55, endPoint y: 256, distance: 46.9
click at [55, 256] on tr "1 Khác 2 THÙNG M ĐỎ K TRẮNG KK 0 kg 0 KO BAO HƯ BỂ 120.000" at bounding box center [463, 239] width 850 height 39
type input "2"
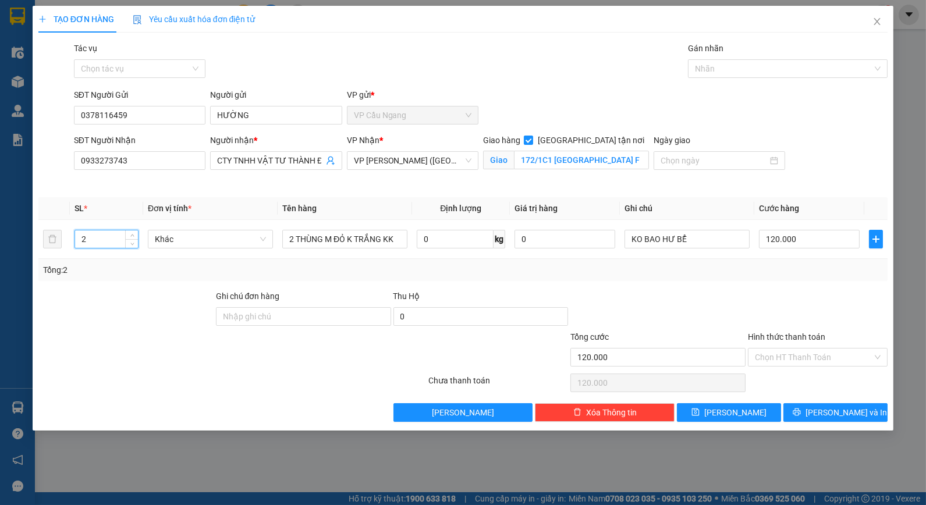
click at [731, 284] on div "Transit Pickup Surcharge Ids Transit Deliver Surcharge Ids Transit Deliver Surc…" at bounding box center [463, 232] width 850 height 380
click at [772, 294] on div at bounding box center [818, 310] width 142 height 41
click at [724, 304] on div at bounding box center [657, 310] width 177 height 41
drag, startPoint x: 798, startPoint y: 361, endPoint x: 800, endPoint y: 369, distance: 7.8
click at [799, 365] on input "Hình thức thanh toán" at bounding box center [814, 357] width 118 height 17
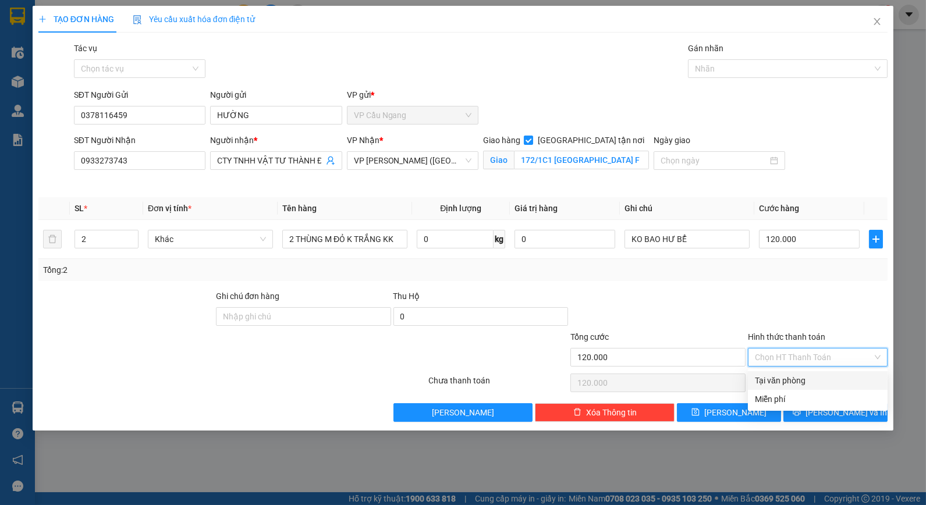
click at [804, 379] on div "Tại văn phòng" at bounding box center [818, 380] width 126 height 13
type input "0"
click at [811, 415] on button "[PERSON_NAME] và In" at bounding box center [835, 412] width 104 height 19
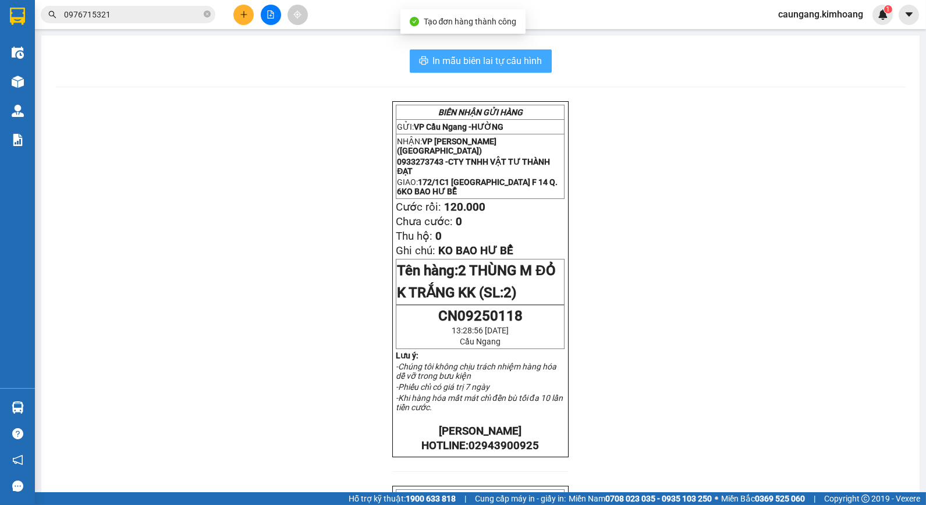
click at [460, 57] on span "In mẫu biên lai tự cấu hình" at bounding box center [487, 61] width 109 height 15
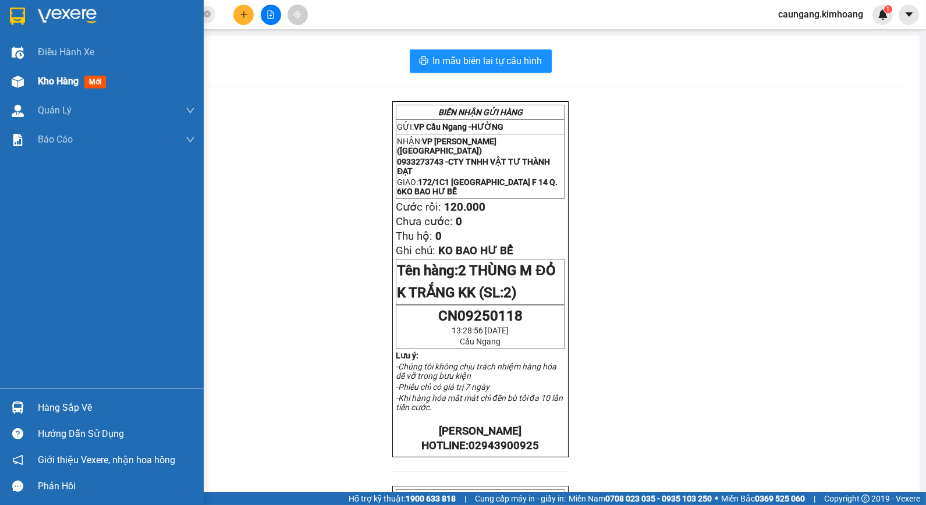
click at [43, 85] on span "Kho hàng" at bounding box center [58, 81] width 41 height 11
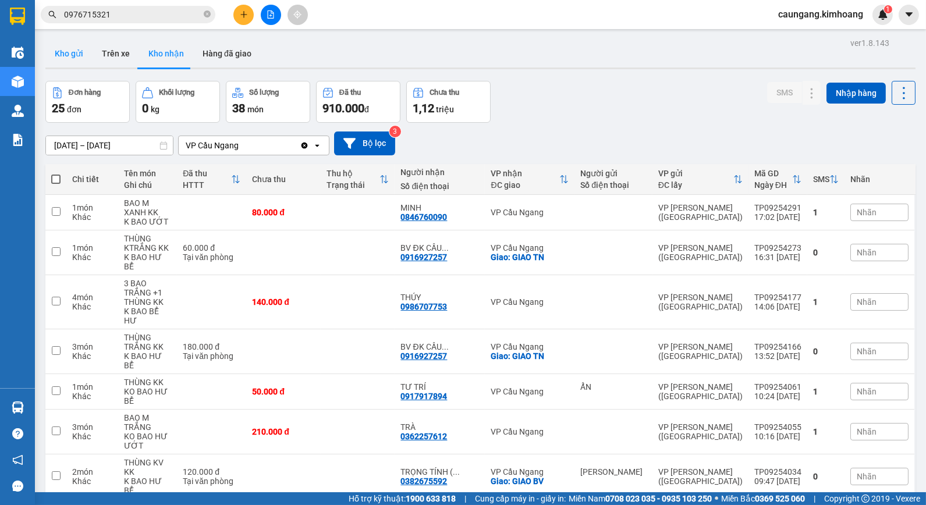
click at [78, 58] on button "Kho gửi" at bounding box center [68, 54] width 47 height 28
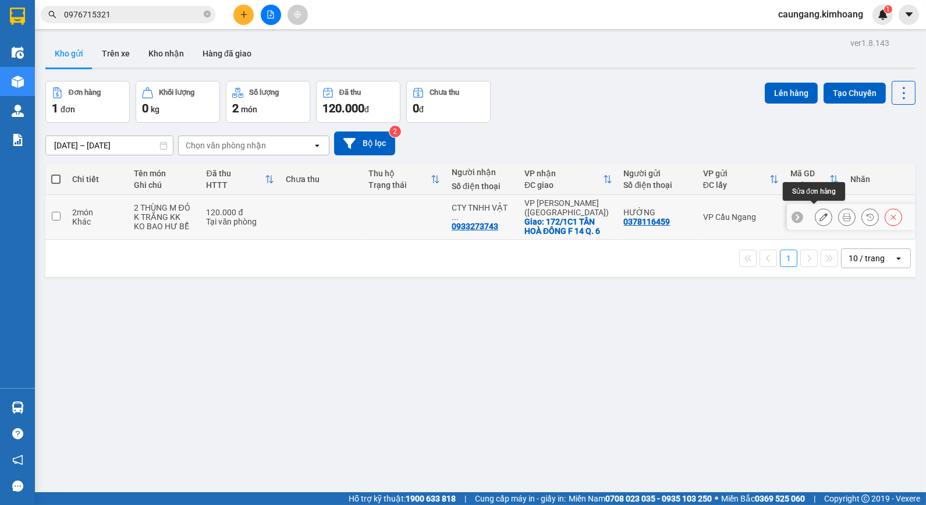
click at [819, 213] on icon at bounding box center [823, 217] width 8 height 8
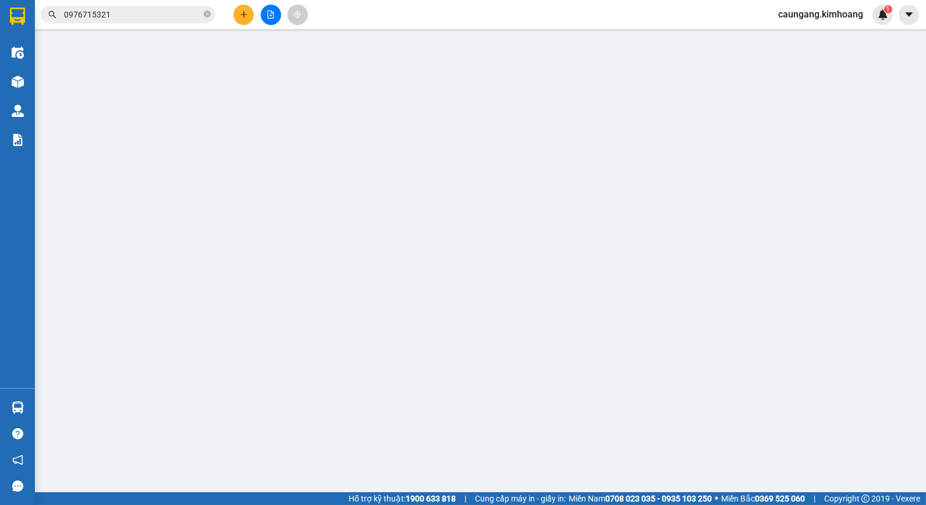
type input "0378116459"
type input "HƯỜNG"
type input "0933273743"
type input "CTY TNHH VẬT TƯ THÀNH ĐẠT"
checkbox input "true"
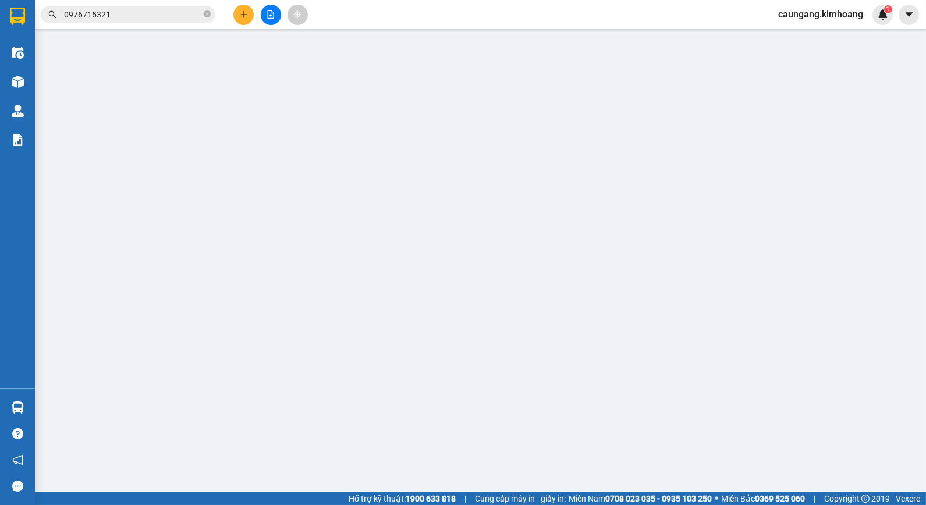
type input "172/1C1 [GEOGRAPHIC_DATA] F 14 Q. 6"
type input "120.000"
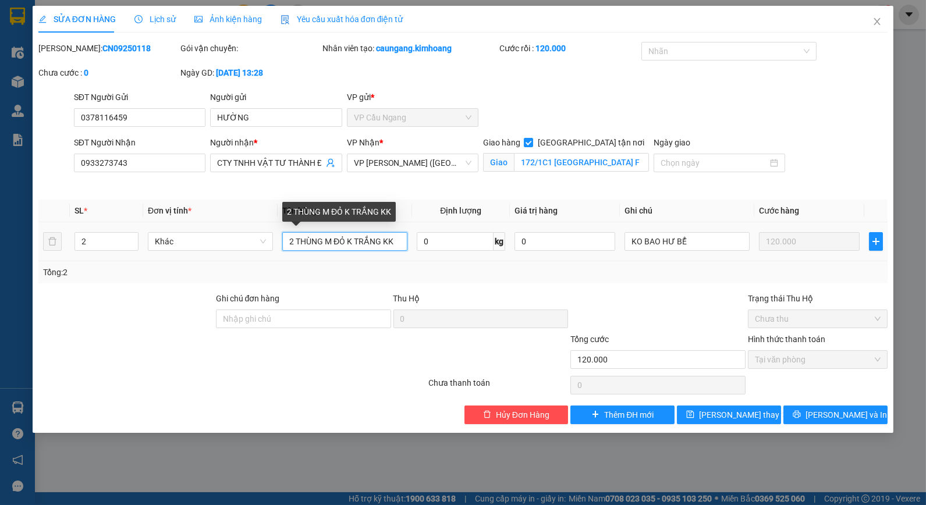
click at [385, 243] on input "2 THÙNG M ĐỎ K TRẮNG KK" at bounding box center [344, 241] width 125 height 19
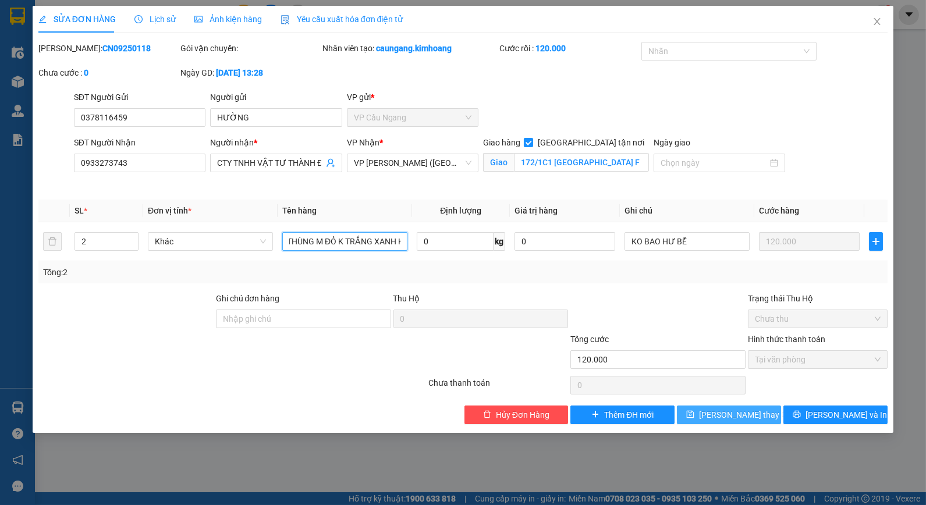
type input "2 THÙNG M ĐỎ K TRẮNG XANH KK"
click at [737, 418] on span "[PERSON_NAME] thay đổi" at bounding box center [745, 415] width 93 height 13
